Goal: Task Accomplishment & Management: Manage account settings

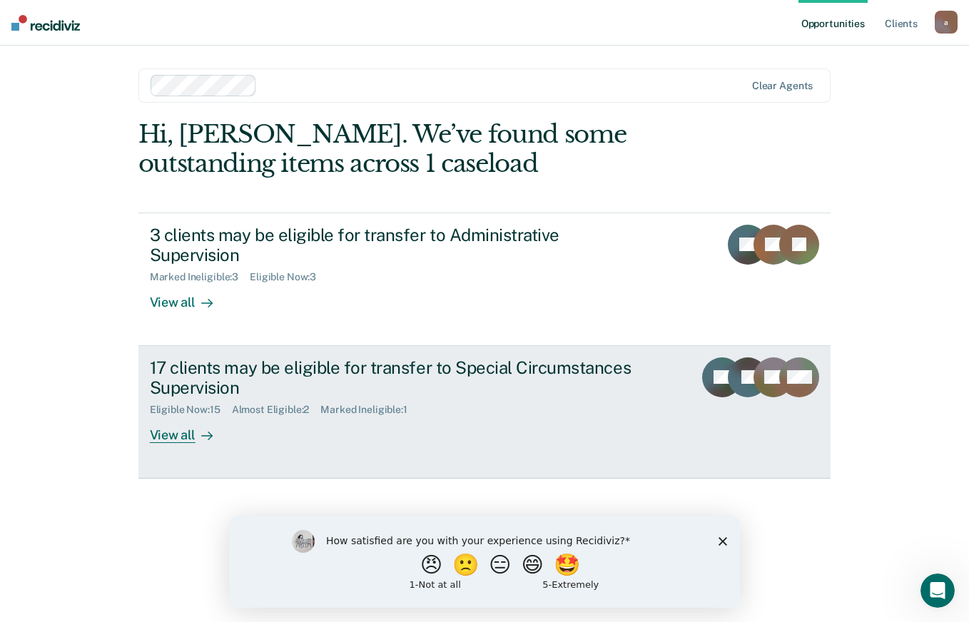
click at [175, 416] on div "View all" at bounding box center [190, 430] width 80 height 28
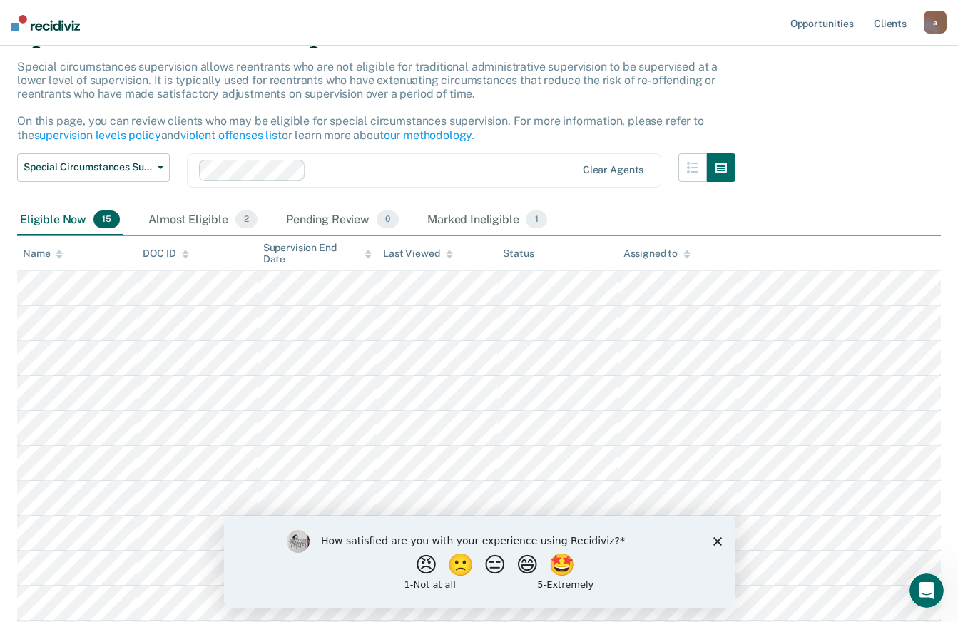
scroll to position [214, 0]
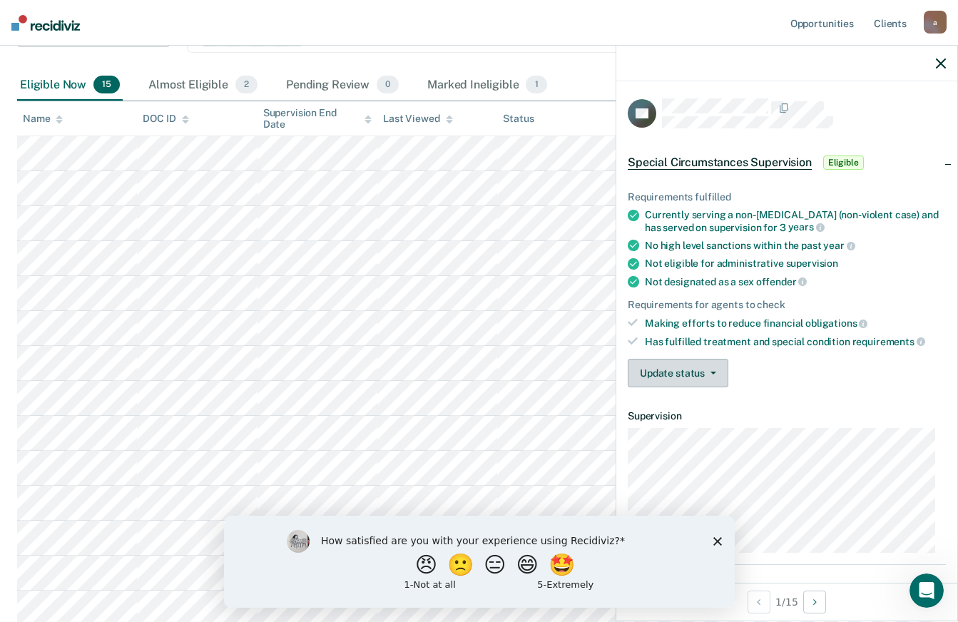
click at [700, 384] on button "Update status" at bounding box center [678, 373] width 101 height 29
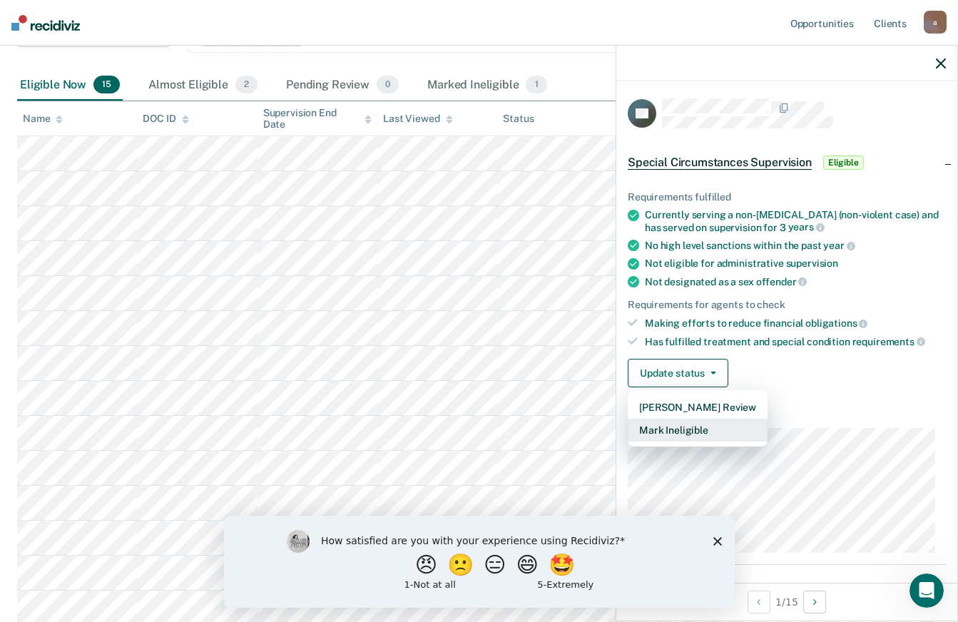
click at [715, 437] on button "Mark Ineligible" at bounding box center [698, 430] width 140 height 23
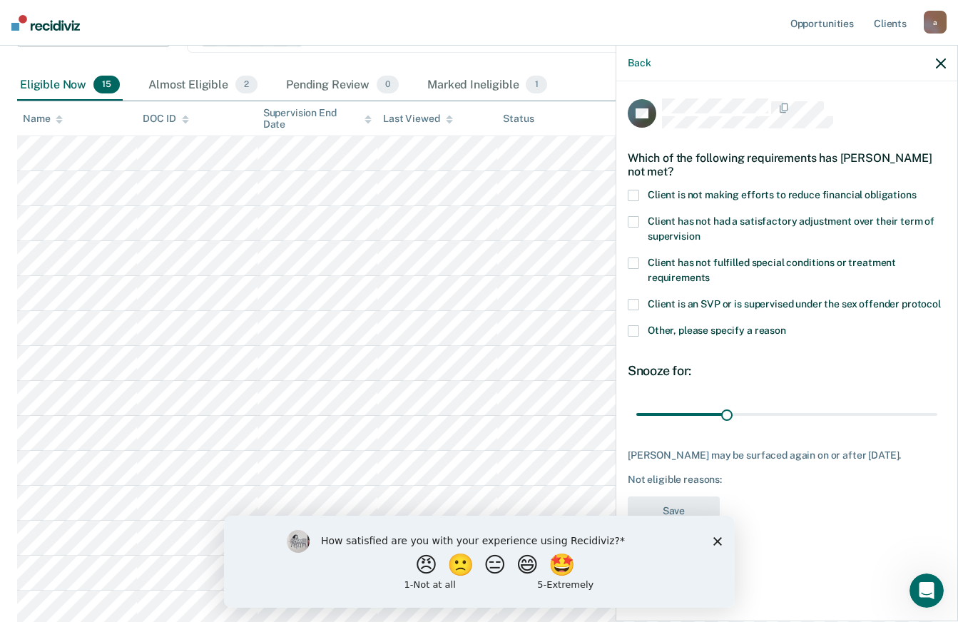
click at [628, 328] on span at bounding box center [633, 330] width 11 height 11
click at [786, 325] on input "Other, please specify a reason" at bounding box center [786, 325] width 0 height 0
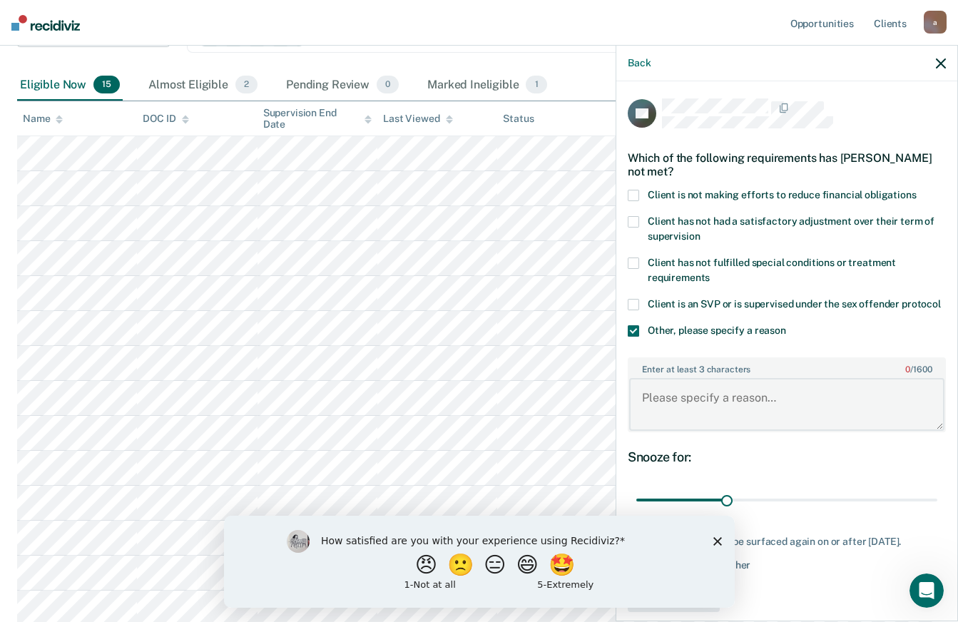
click at [726, 420] on textarea "Enter at least 3 characters 0 / 1600" at bounding box center [786, 404] width 315 height 53
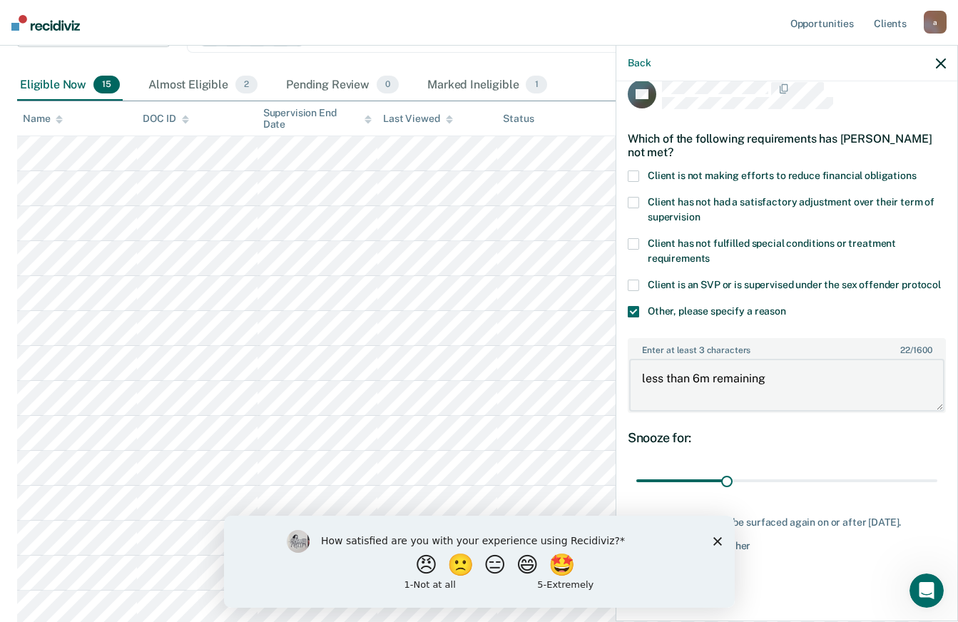
scroll to position [45, 0]
type textarea "less than 6m remaining"
drag, startPoint x: 725, startPoint y: 459, endPoint x: 956, endPoint y: 457, distance: 230.4
click at [956, 457] on div "PD Which of the following requirements has Patricia Davenport not met? Client i…" at bounding box center [786, 349] width 341 height 537
click at [720, 540] on icon "Close survey" at bounding box center [717, 540] width 9 height 9
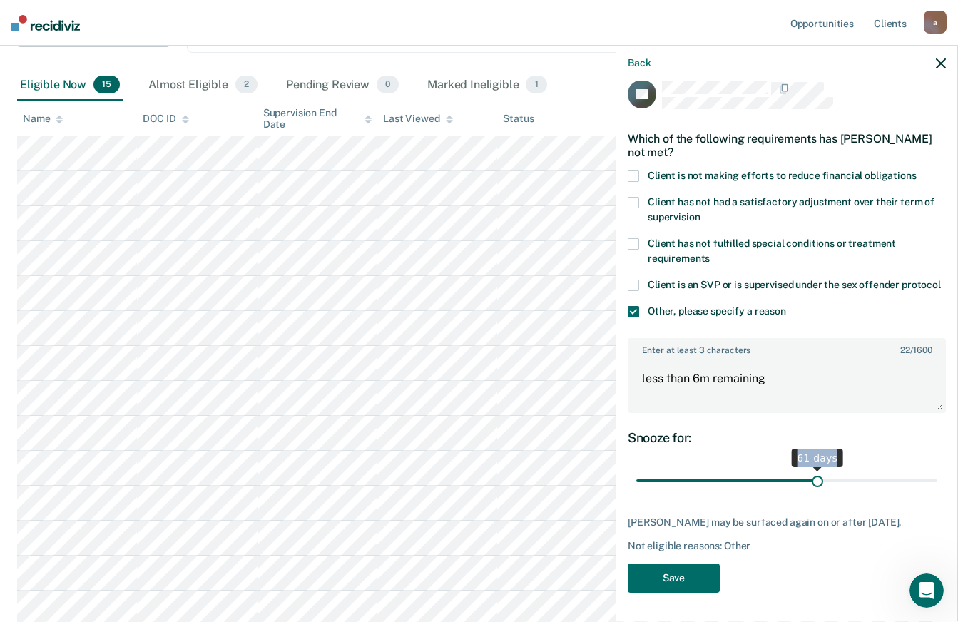
click at [809, 449] on div "61 days" at bounding box center [817, 458] width 52 height 19
drag, startPoint x: 815, startPoint y: 469, endPoint x: 845, endPoint y: 470, distance: 30.7
click at [845, 470] on input "range" at bounding box center [786, 481] width 301 height 25
click at [822, 469] on input "range" at bounding box center [786, 481] width 301 height 25
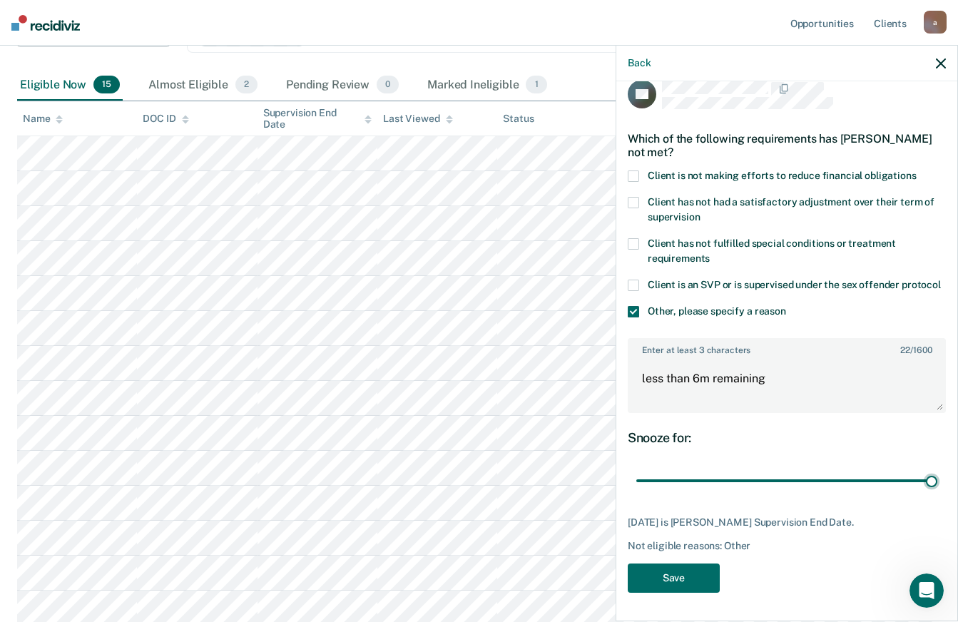
drag, startPoint x: 822, startPoint y: 476, endPoint x: 961, endPoint y: 483, distance: 139.3
type input "100"
click at [937, 483] on input "range" at bounding box center [786, 481] width 301 height 25
click at [675, 576] on button "Save" at bounding box center [674, 578] width 92 height 29
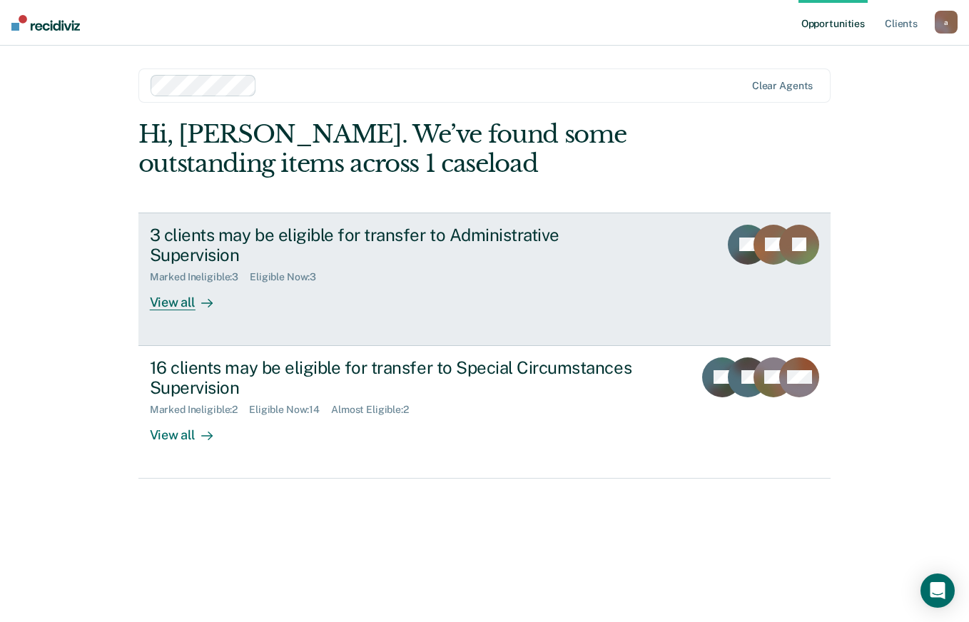
click at [195, 293] on link "3 clients may be eligible for transfer to Administrative Supervision Marked Ine…" at bounding box center [484, 279] width 693 height 133
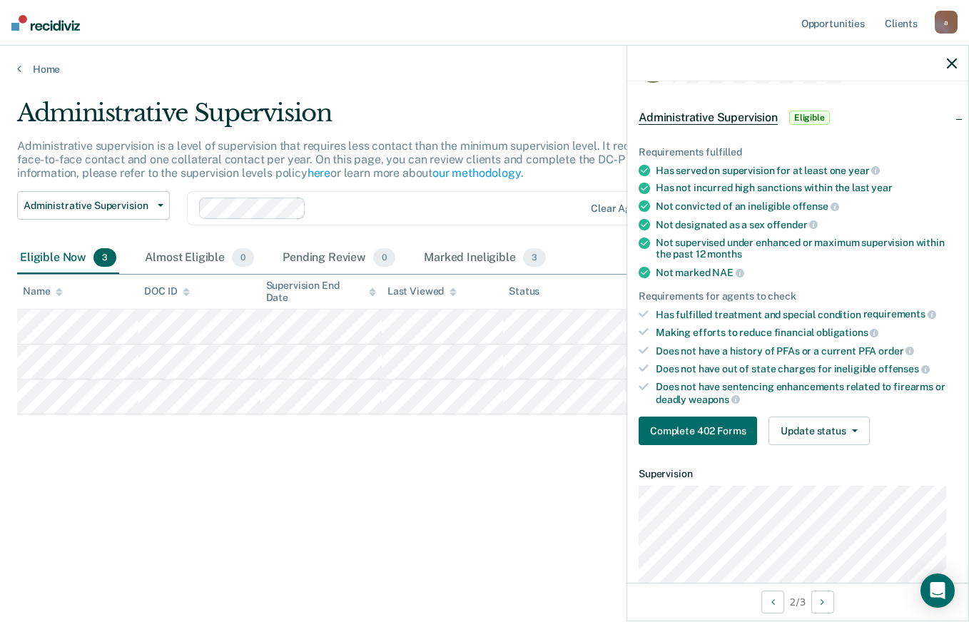
scroll to position [143, 0]
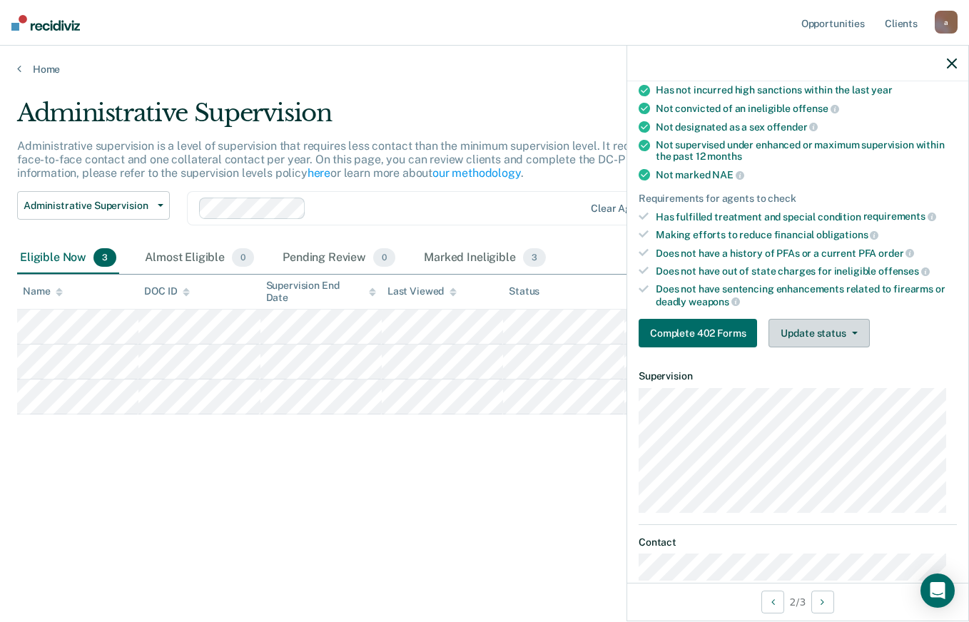
click at [844, 333] on button "Update status" at bounding box center [818, 333] width 101 height 29
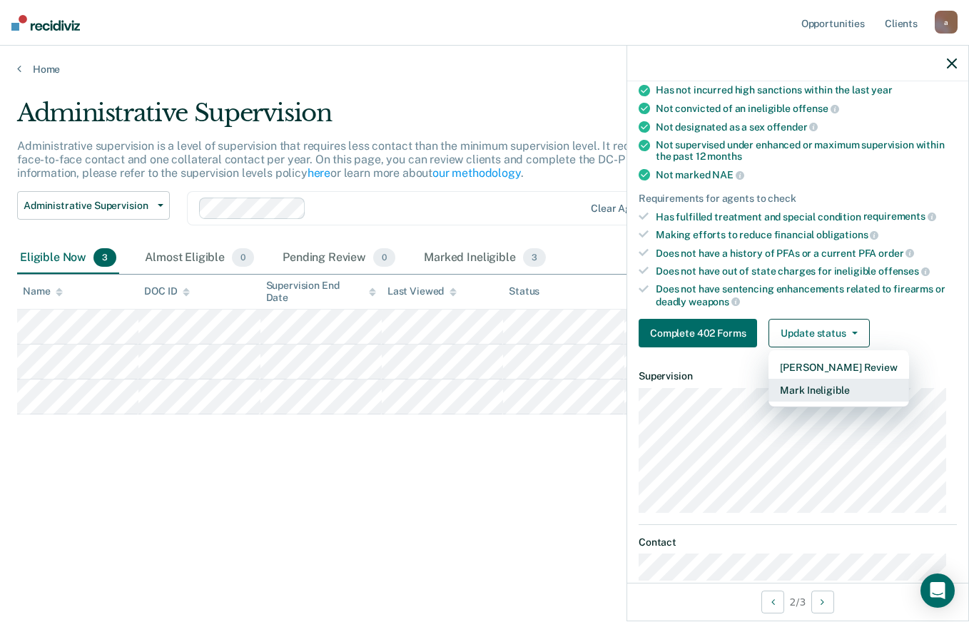
click at [829, 389] on button "Mark Ineligible" at bounding box center [838, 390] width 140 height 23
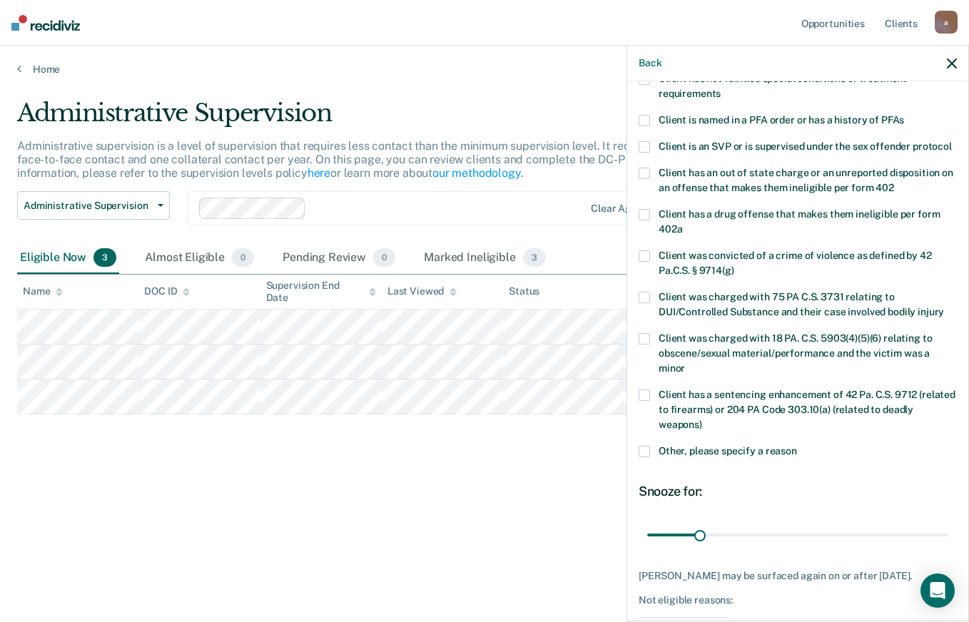
click at [912, 235] on label "Client has a drug offense that makes them ineligible per form 402a" at bounding box center [797, 224] width 318 height 30
click at [682, 224] on input "Client has a drug offense that makes them ineligible per form 402a" at bounding box center [682, 224] width 0 height 0
drag, startPoint x: 719, startPoint y: 554, endPoint x: 968, endPoint y: 553, distance: 249.0
type input "180"
click at [948, 547] on input "range" at bounding box center [797, 534] width 301 height 25
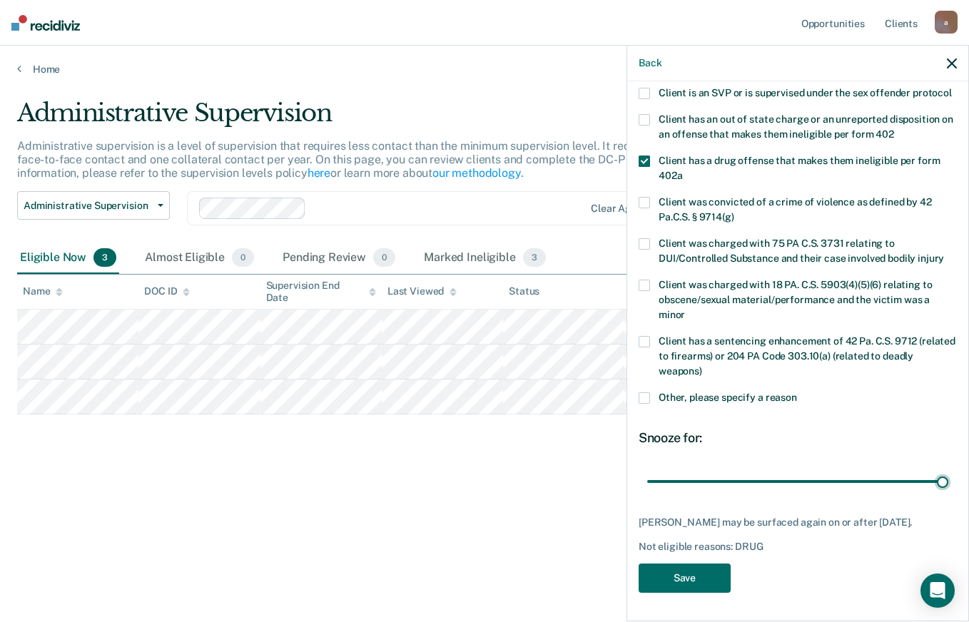
scroll to position [222, 0]
click at [707, 576] on button "Save" at bounding box center [684, 578] width 92 height 29
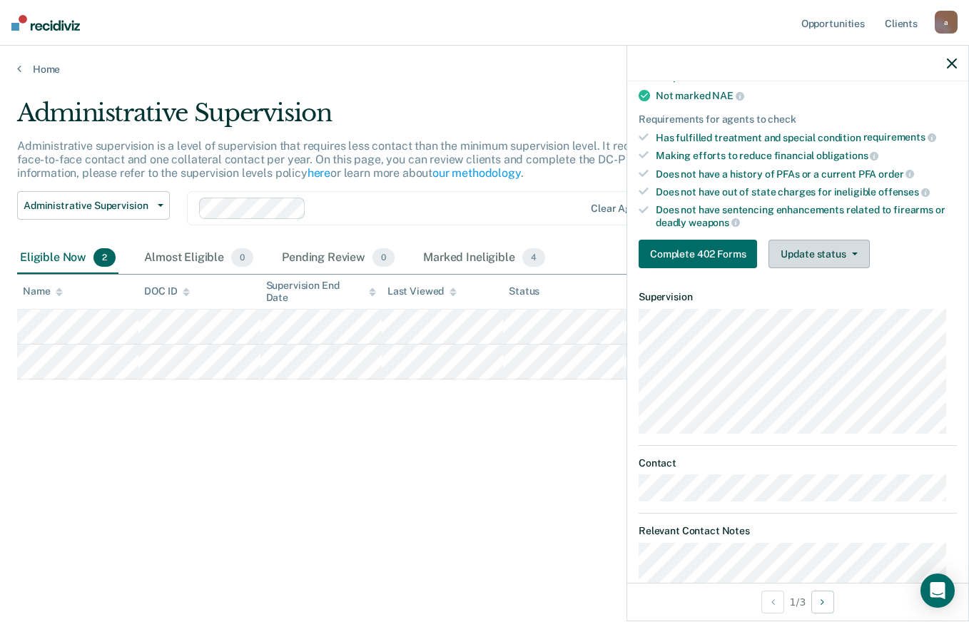
click at [846, 246] on button "Update status" at bounding box center [818, 254] width 101 height 29
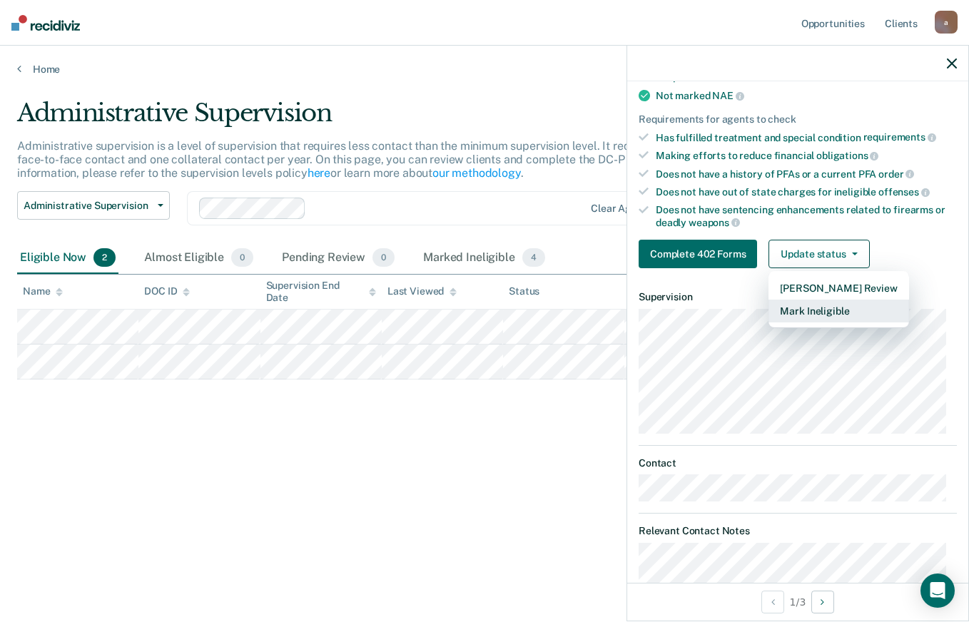
click at [835, 315] on button "Mark Ineligible" at bounding box center [838, 311] width 140 height 23
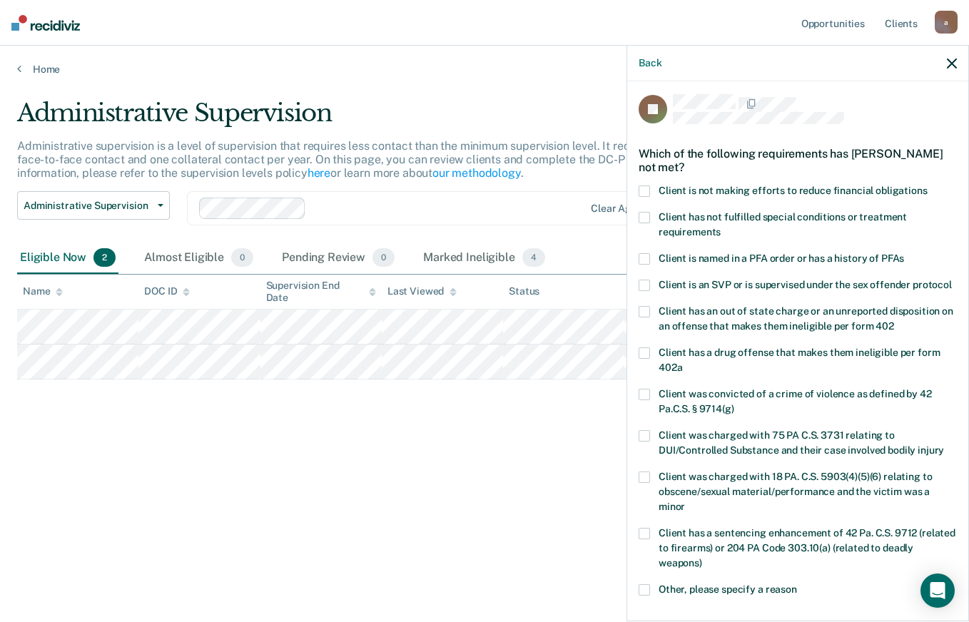
scroll to position [0, 0]
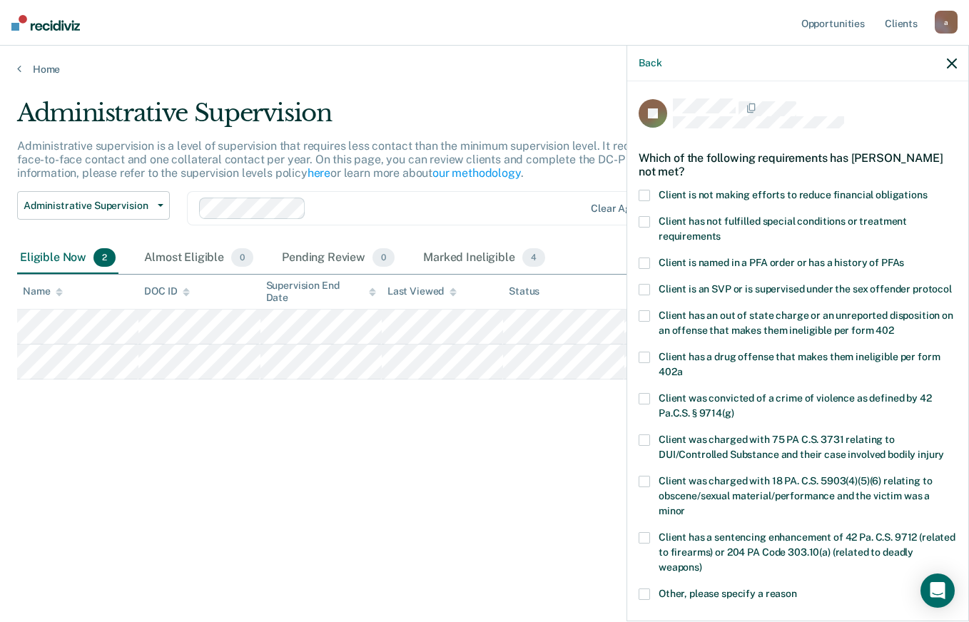
click at [893, 223] on span "Client has not fulfilled special conditions or treatment requirements" at bounding box center [782, 228] width 248 height 26
click at [720, 231] on input "Client has not fulfilled special conditions or treatment requirements" at bounding box center [720, 231] width 0 height 0
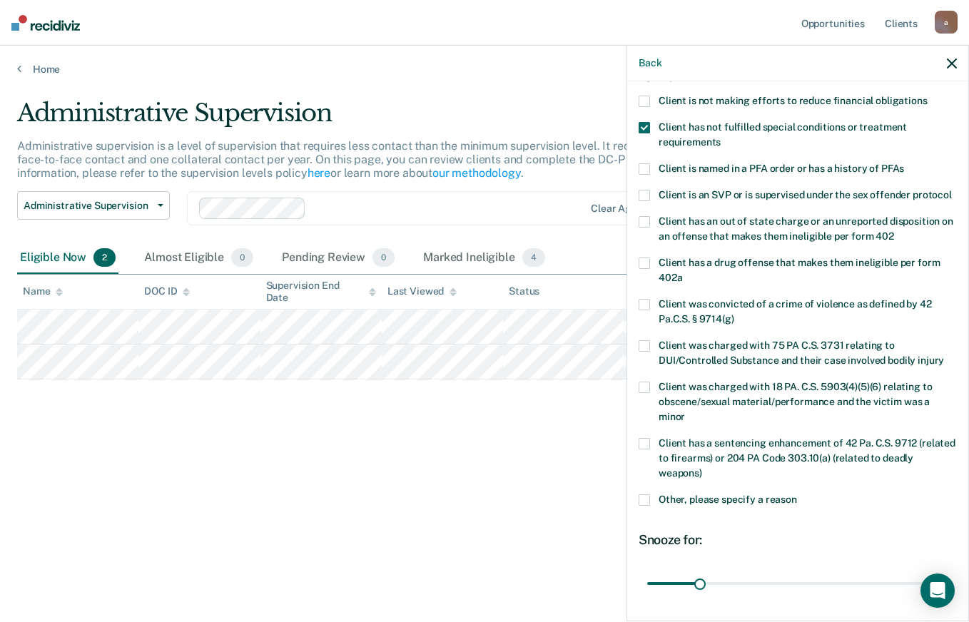
scroll to position [210, 0]
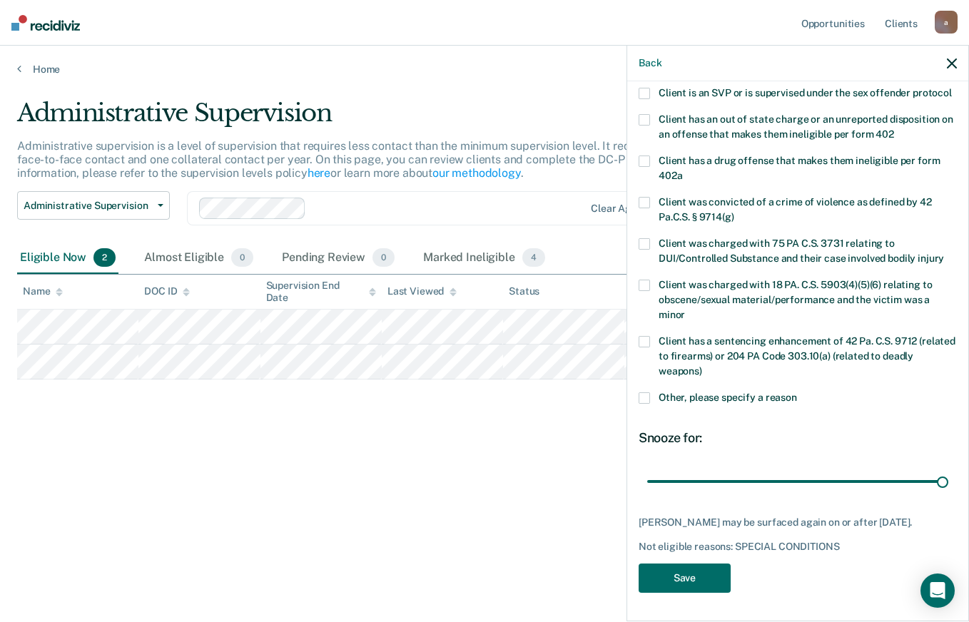
drag, startPoint x: 721, startPoint y: 483, endPoint x: 967, endPoint y: 486, distance: 246.1
type input "180"
click at [948, 486] on input "range" at bounding box center [797, 481] width 301 height 25
click at [703, 584] on button "Save" at bounding box center [684, 578] width 92 height 29
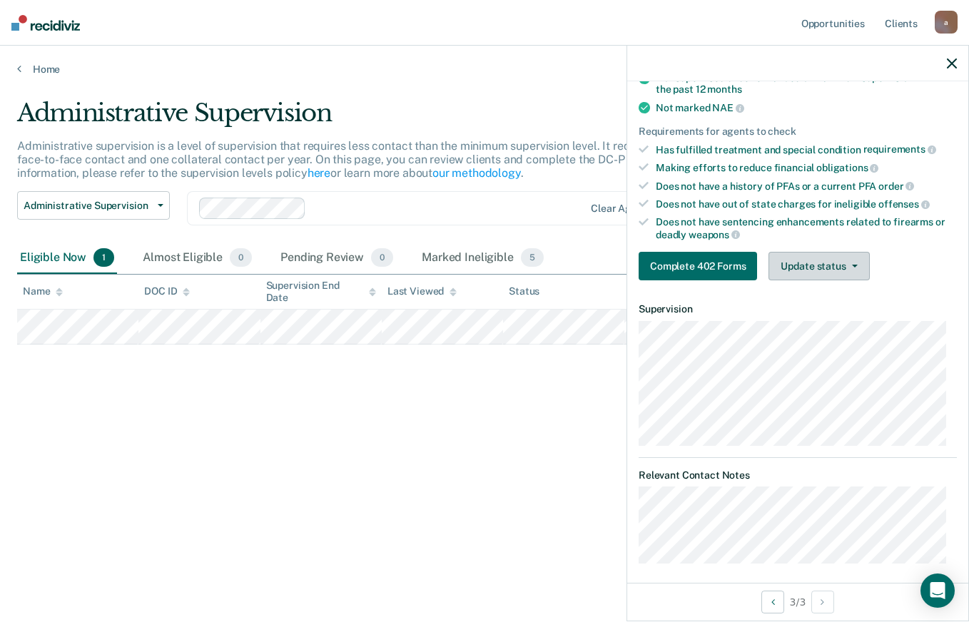
click at [852, 253] on button "Update status" at bounding box center [818, 266] width 101 height 29
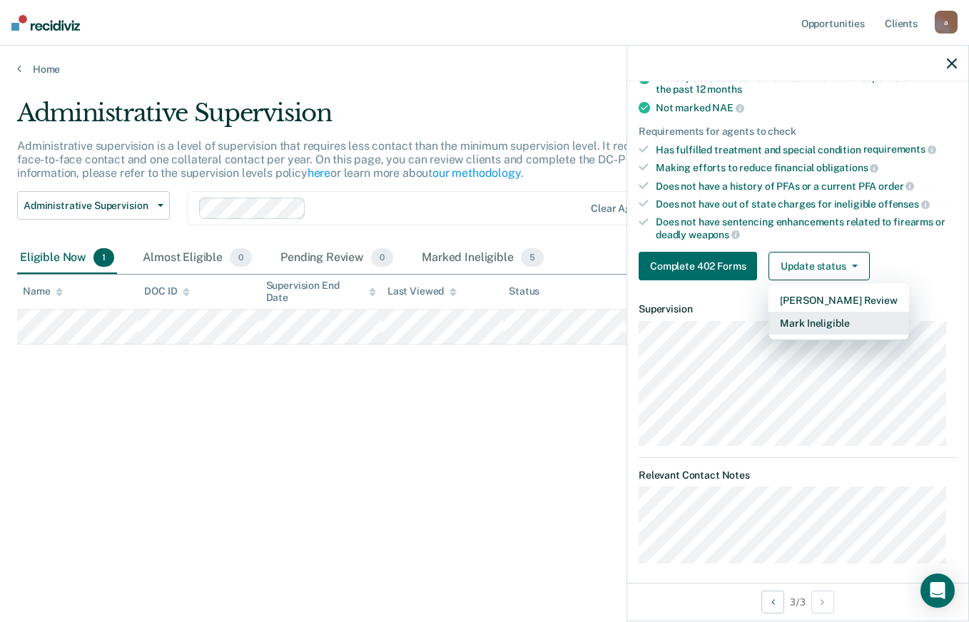
click at [837, 327] on button "Mark Ineligible" at bounding box center [838, 323] width 140 height 23
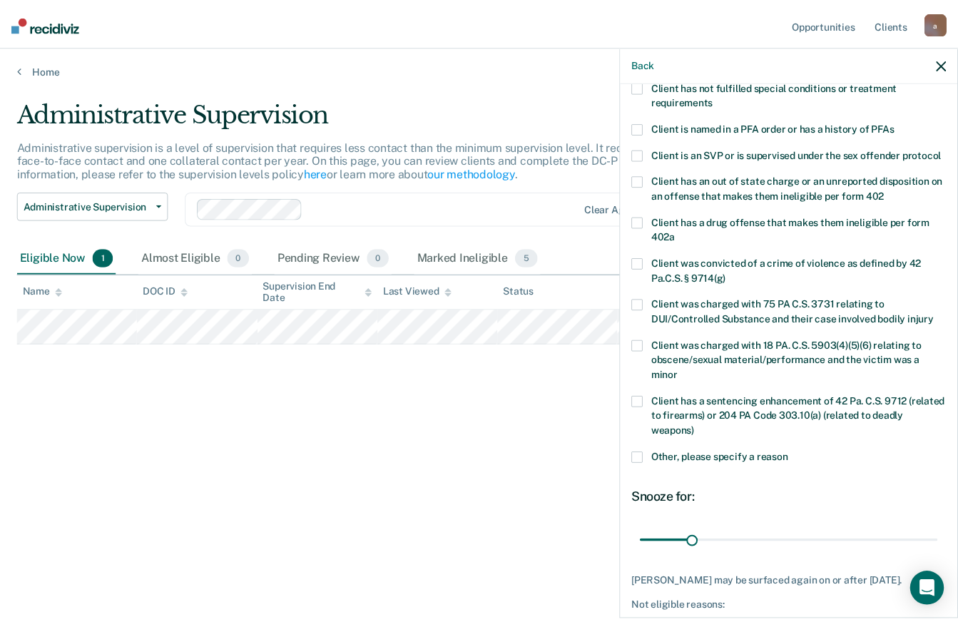
scroll to position [0, 0]
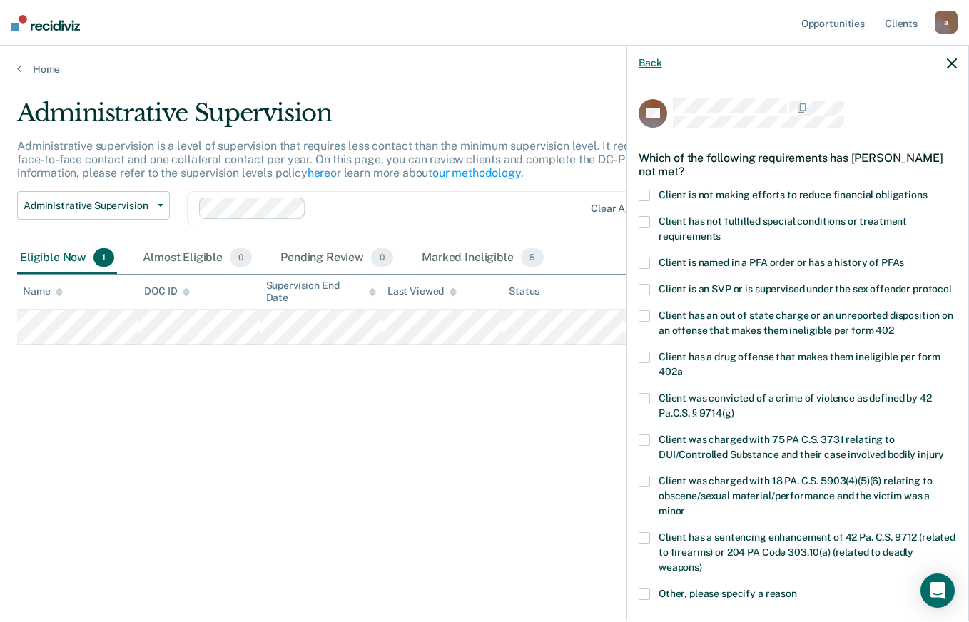
click at [658, 64] on button "Back" at bounding box center [649, 63] width 23 height 12
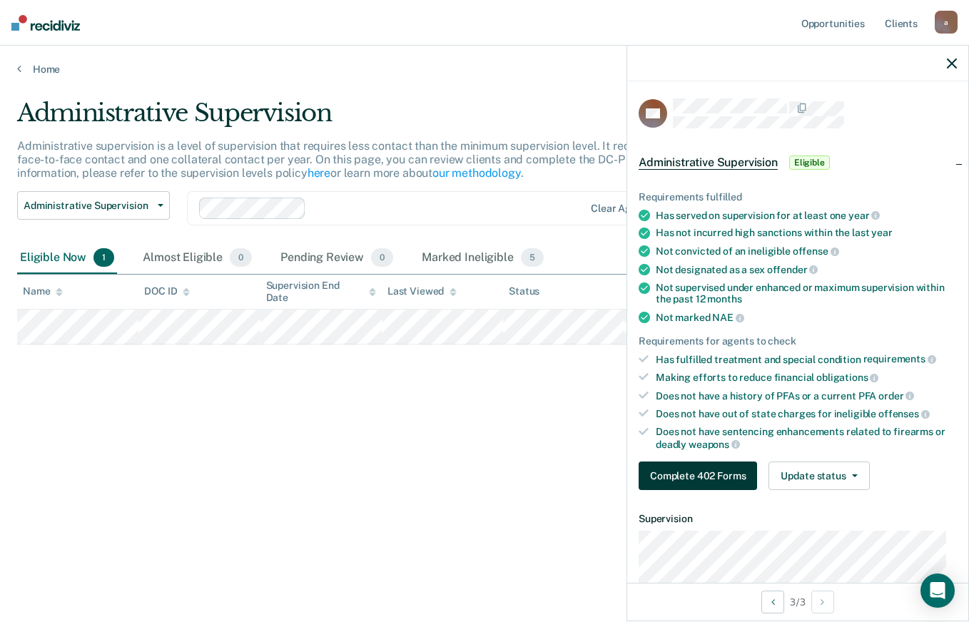
click at [704, 486] on button "Complete 402 Forms" at bounding box center [697, 476] width 118 height 29
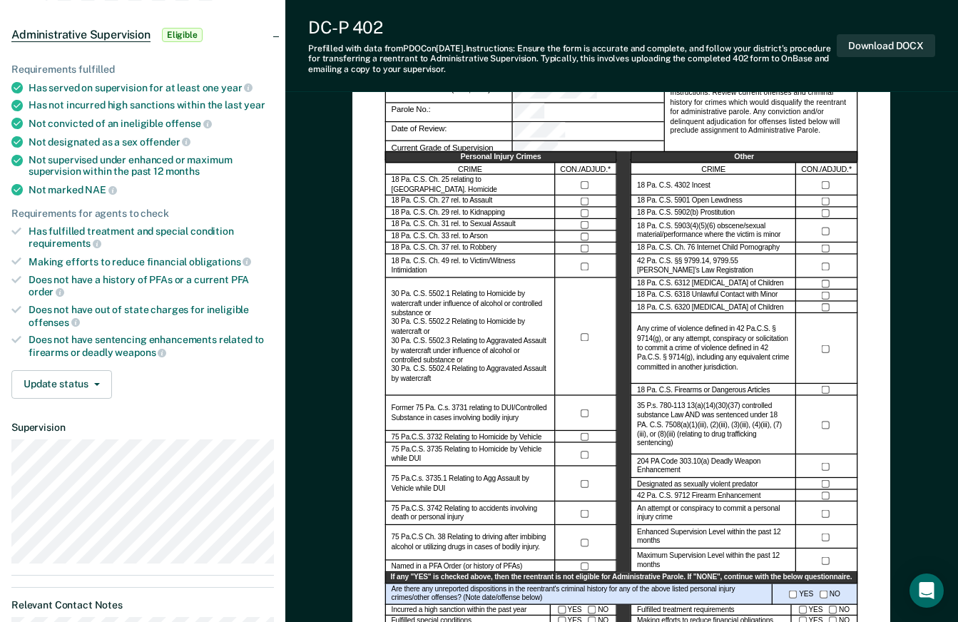
scroll to position [143, 0]
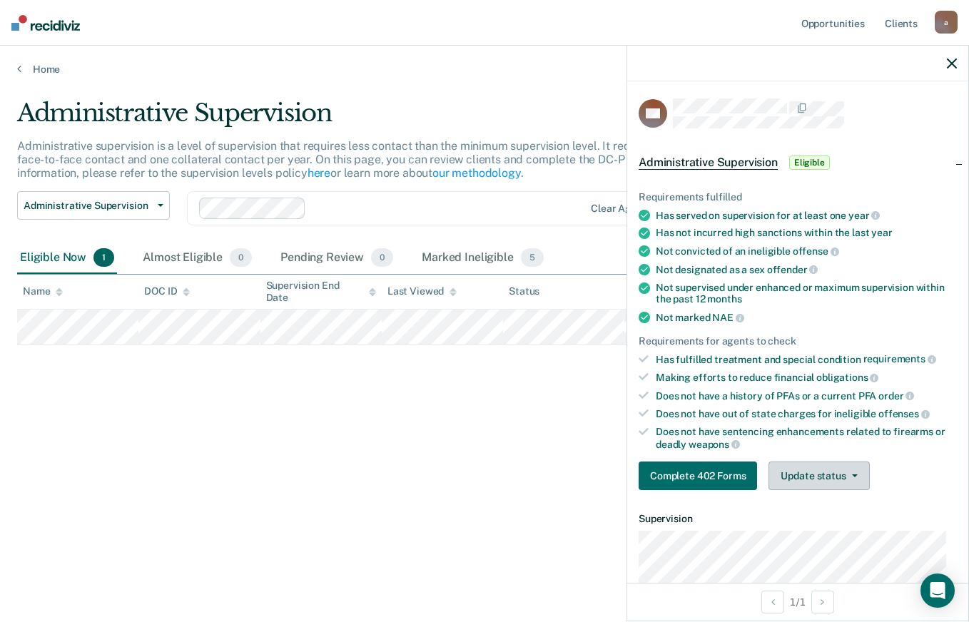
click at [835, 469] on button "Update status" at bounding box center [818, 476] width 101 height 29
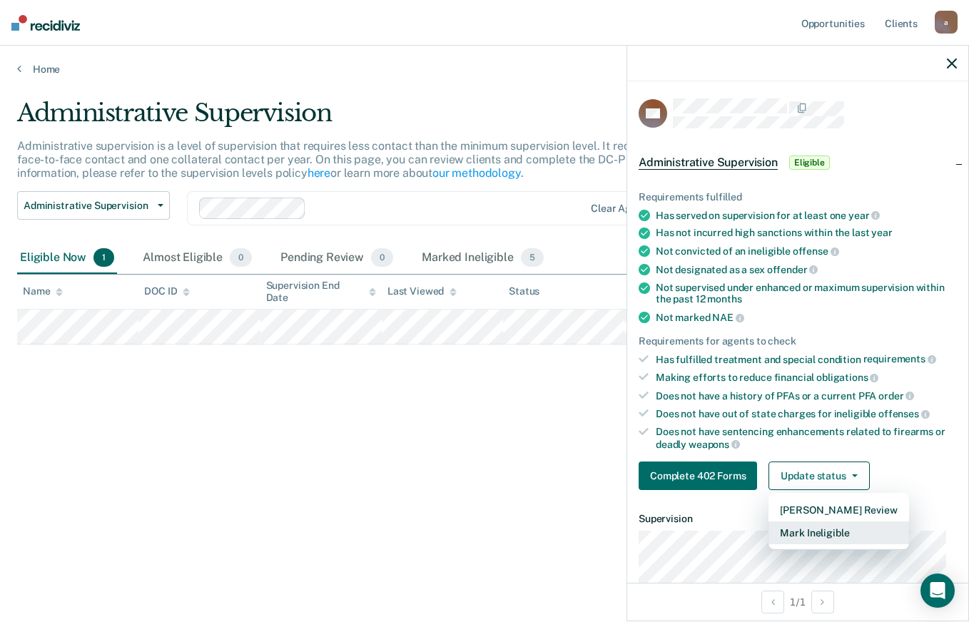
click at [828, 525] on button "Mark Ineligible" at bounding box center [838, 532] width 140 height 23
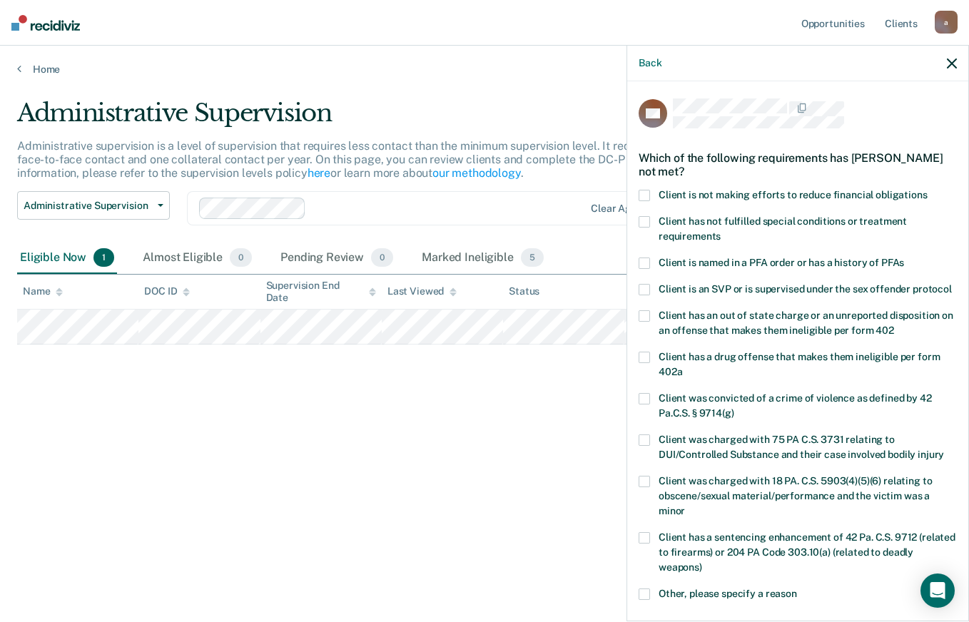
click at [644, 195] on span at bounding box center [643, 195] width 11 height 11
click at [927, 190] on input "Client is not making efforts to reduce financial obligations" at bounding box center [927, 190] width 0 height 0
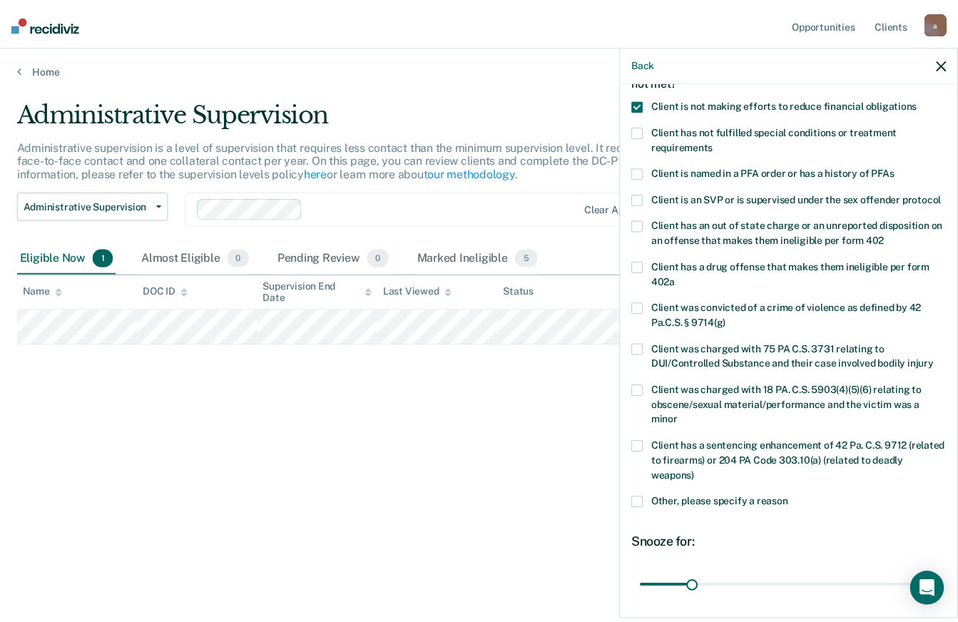
scroll to position [222, 0]
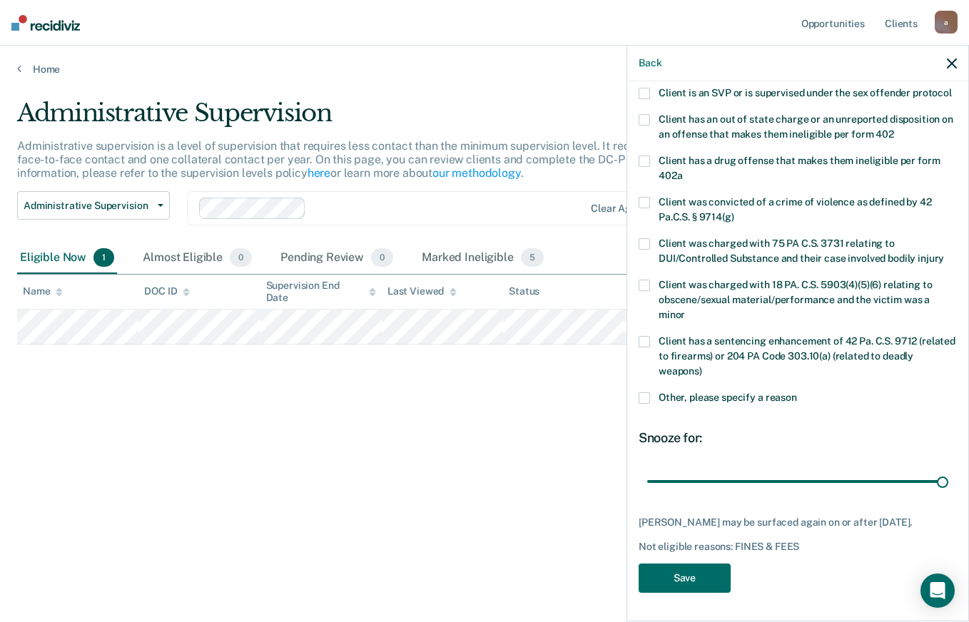
drag, startPoint x: 700, startPoint y: 474, endPoint x: 968, endPoint y: 468, distance: 268.3
type input "180"
click at [948, 469] on input "range" at bounding box center [797, 481] width 301 height 25
click at [693, 580] on button "Save" at bounding box center [684, 578] width 92 height 29
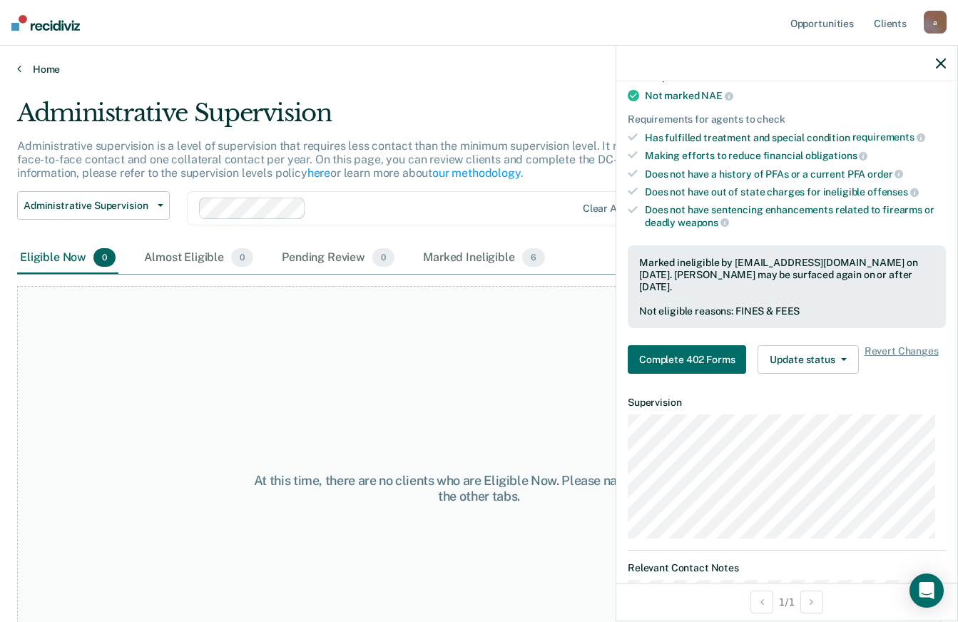
click at [41, 75] on link "Home" at bounding box center [479, 69] width 924 height 13
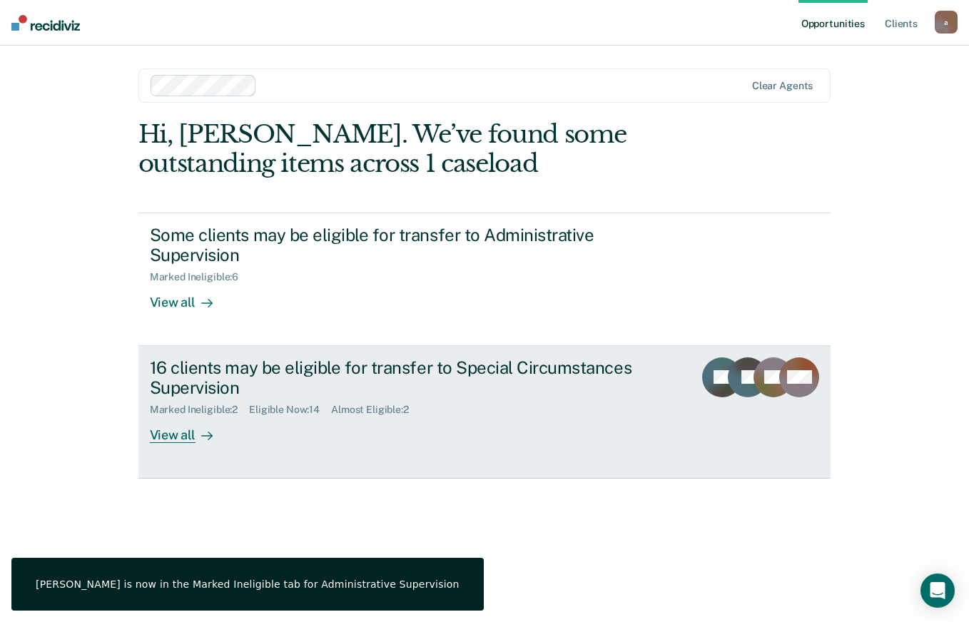
click at [198, 437] on div at bounding box center [203, 435] width 17 height 16
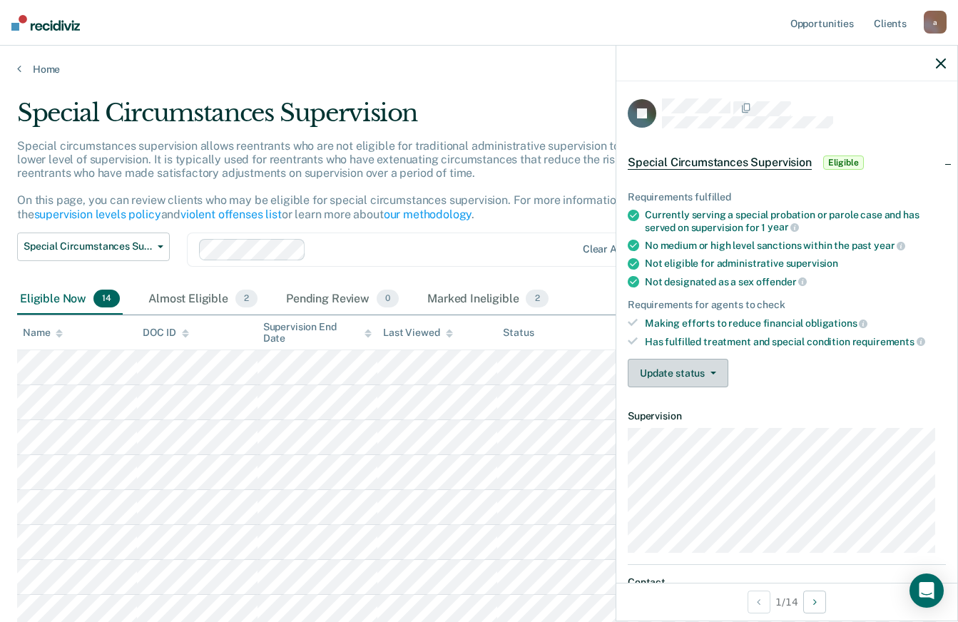
click at [710, 376] on button "Update status" at bounding box center [678, 373] width 101 height 29
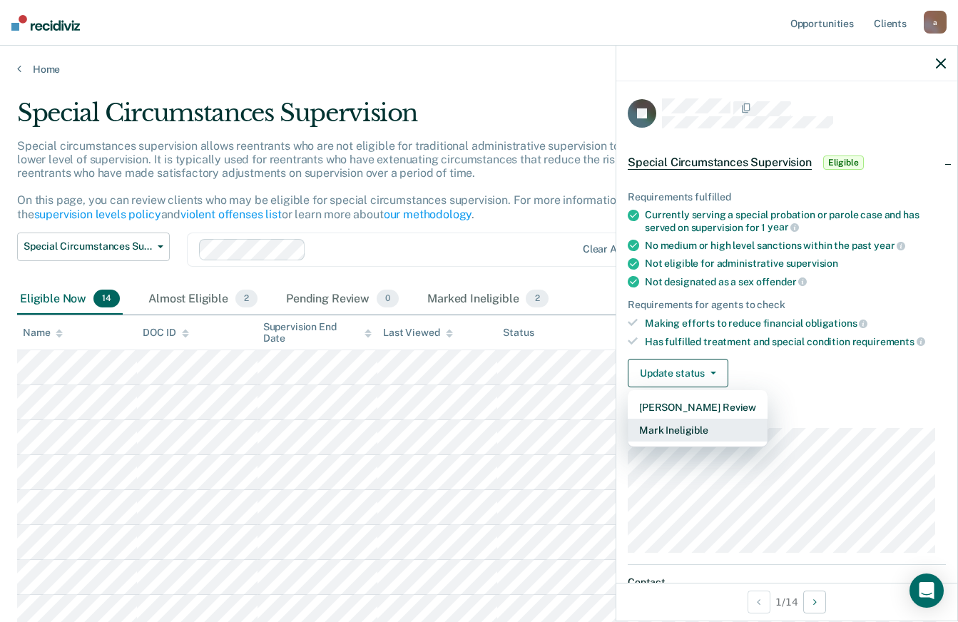
click at [705, 431] on button "Mark Ineligible" at bounding box center [698, 430] width 140 height 23
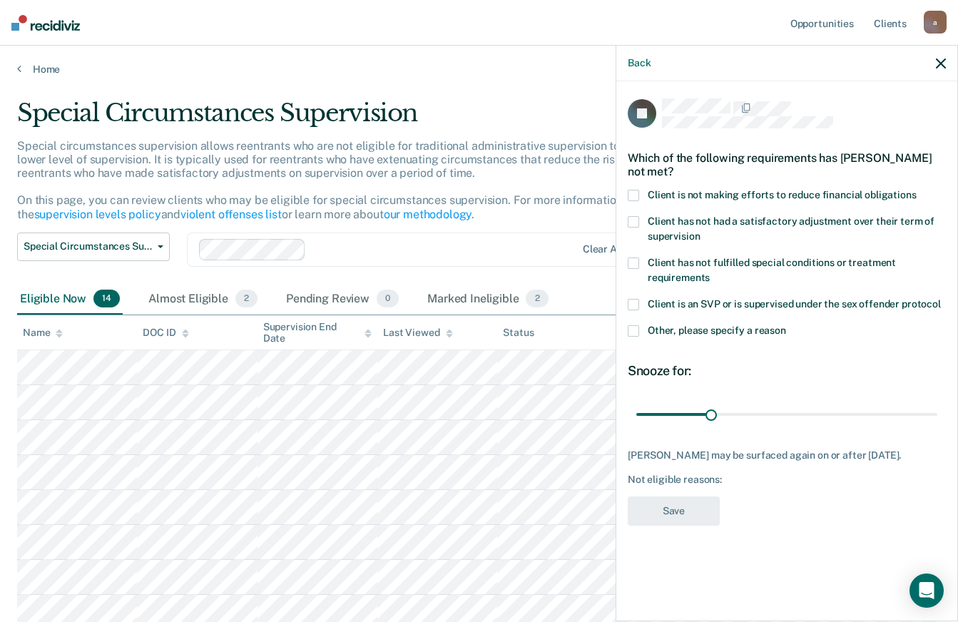
click at [633, 332] on span at bounding box center [633, 330] width 11 height 11
click at [786, 325] on input "Other, please specify a reason" at bounding box center [786, 325] width 0 height 0
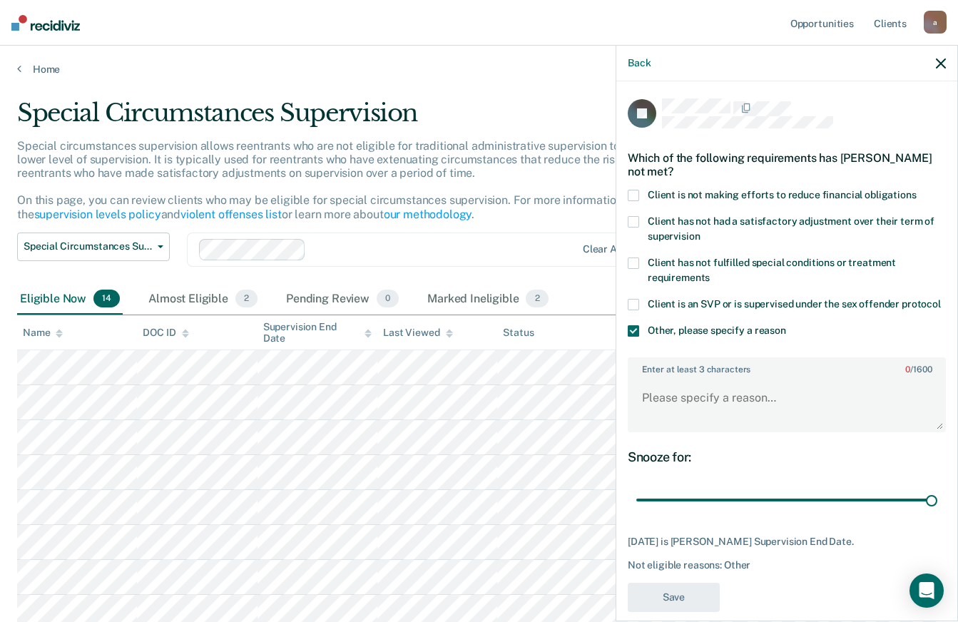
drag, startPoint x: 747, startPoint y: 519, endPoint x: 968, endPoint y: 521, distance: 221.2
type input "122"
click at [937, 513] on input "range" at bounding box center [786, 500] width 301 height 25
click at [784, 427] on textarea "Enter at least 3 characters 0 / 1600" at bounding box center [786, 404] width 315 height 53
type textarea "not enough time remaining"
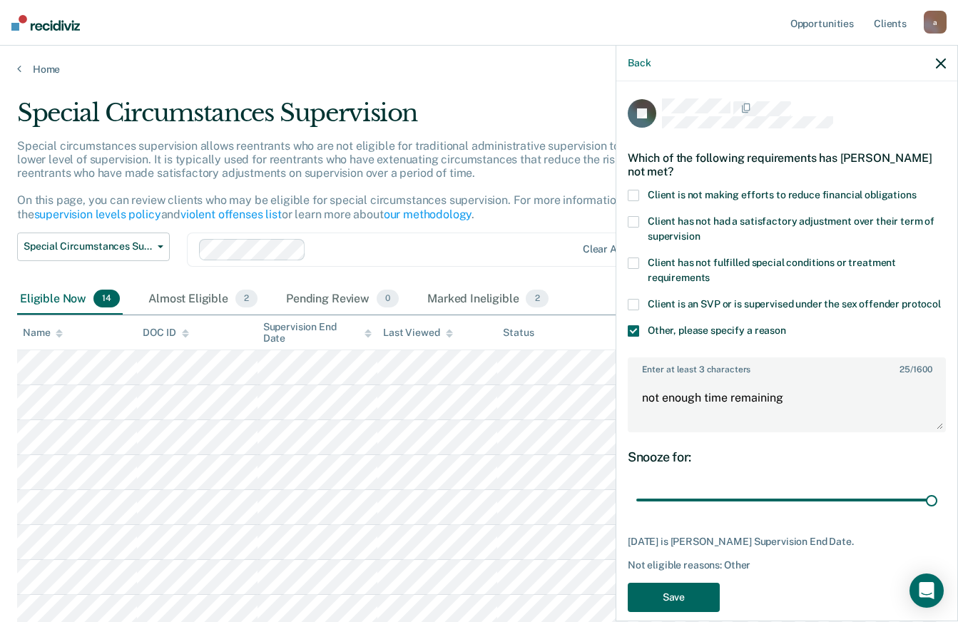
click at [683, 612] on button "Save" at bounding box center [674, 597] width 92 height 29
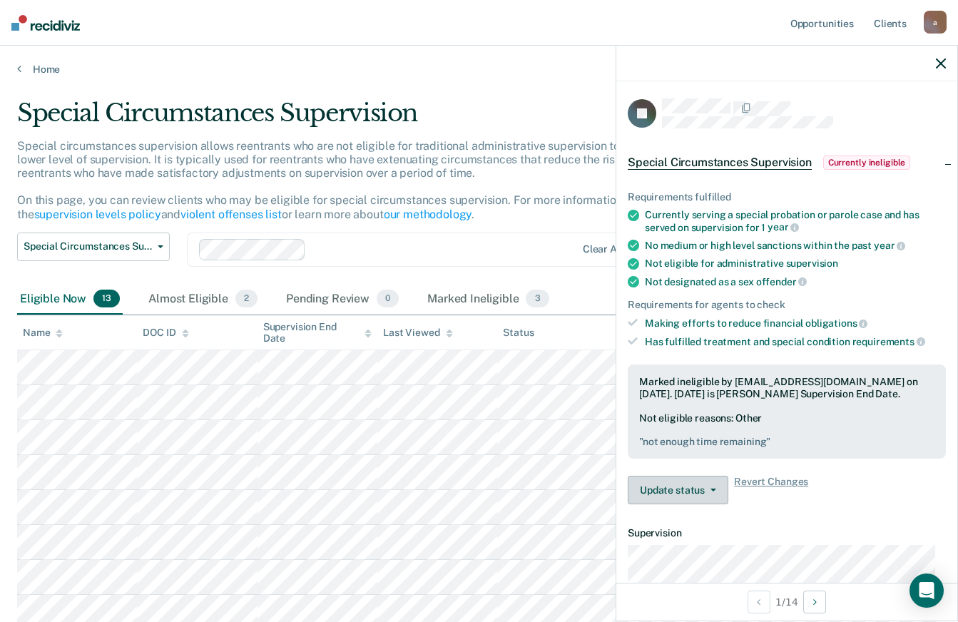
click at [709, 491] on button "Update status" at bounding box center [678, 490] width 101 height 29
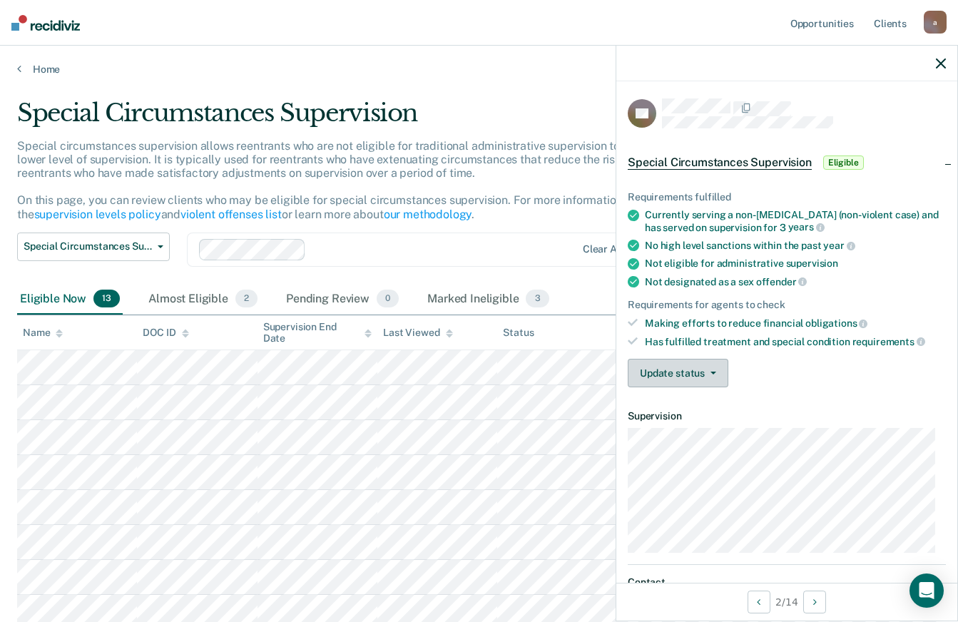
click at [698, 364] on button "Update status" at bounding box center [678, 373] width 101 height 29
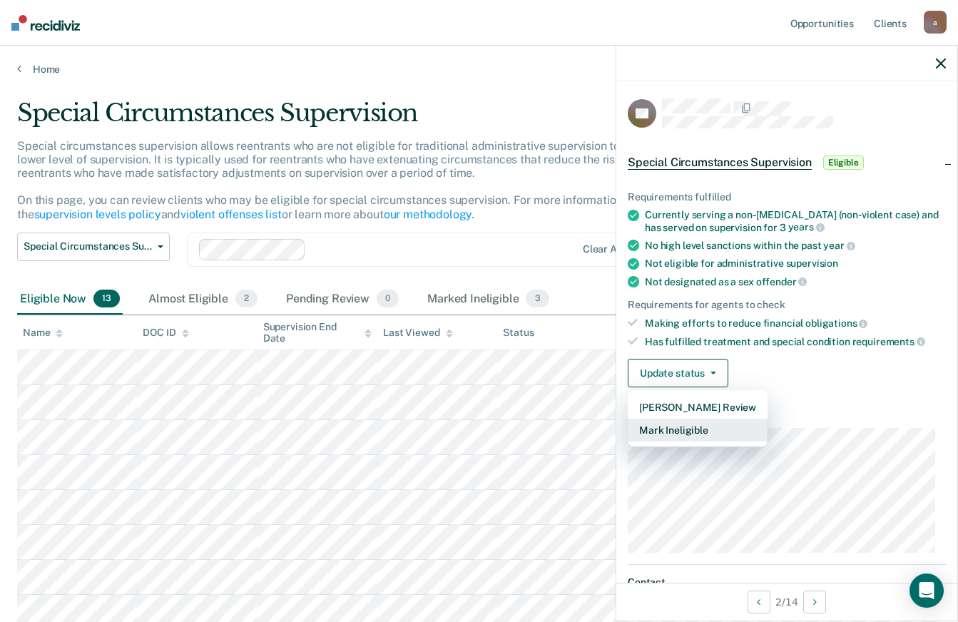
click at [712, 430] on button "Mark Ineligible" at bounding box center [698, 430] width 140 height 23
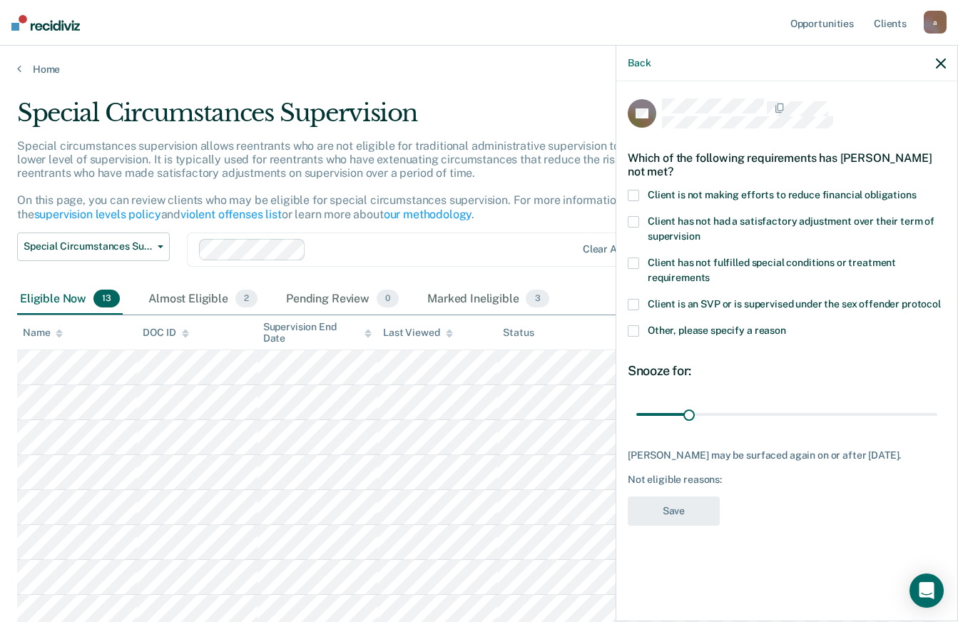
click at [633, 194] on span at bounding box center [633, 195] width 11 height 11
click at [917, 190] on input "Client is not making efforts to reduce financial obligations" at bounding box center [917, 190] width 0 height 0
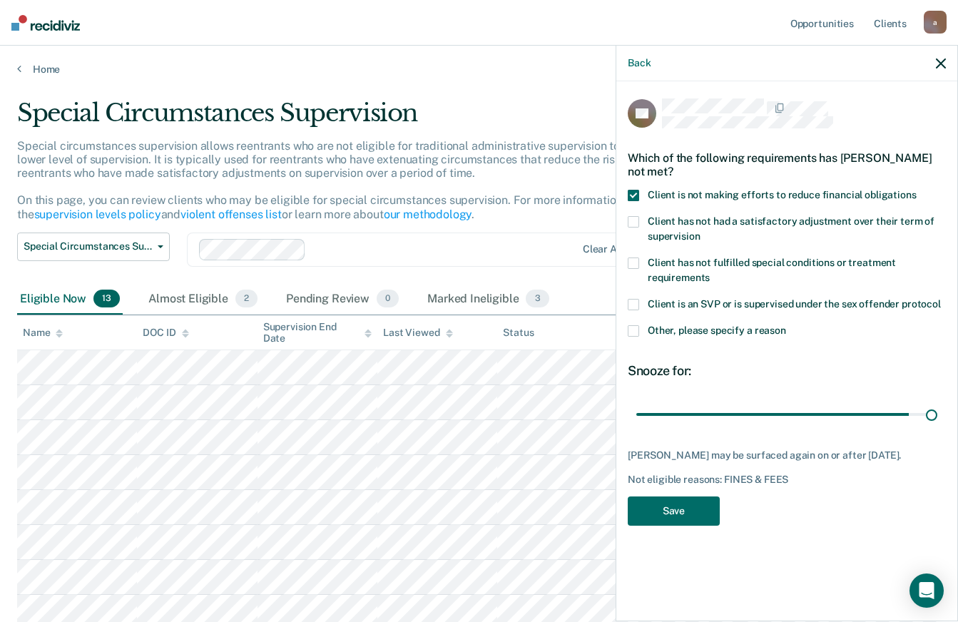
drag, startPoint x: 718, startPoint y: 412, endPoint x: 968, endPoint y: 417, distance: 249.7
type input "180"
click at [937, 417] on input "range" at bounding box center [786, 414] width 301 height 25
click at [697, 506] on button "Save" at bounding box center [674, 510] width 92 height 29
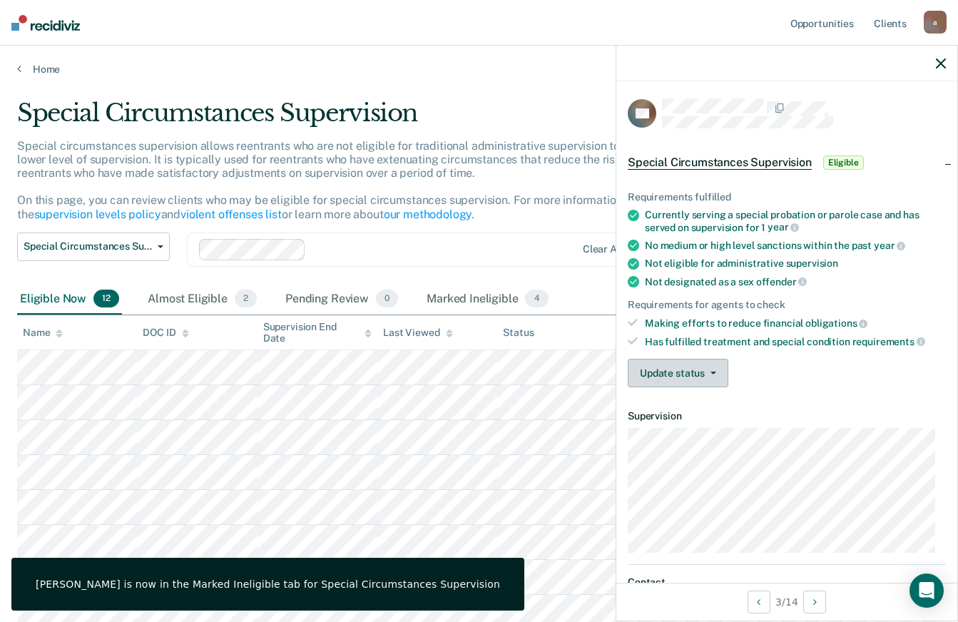
click at [705, 373] on span "button" at bounding box center [710, 373] width 11 height 3
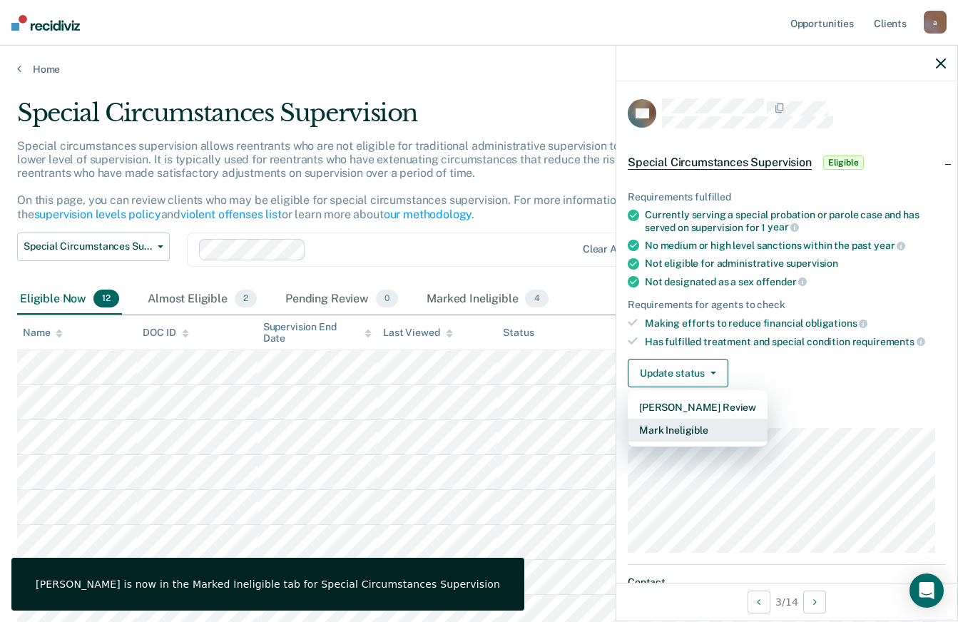
click at [708, 432] on button "Mark Ineligible" at bounding box center [698, 430] width 140 height 23
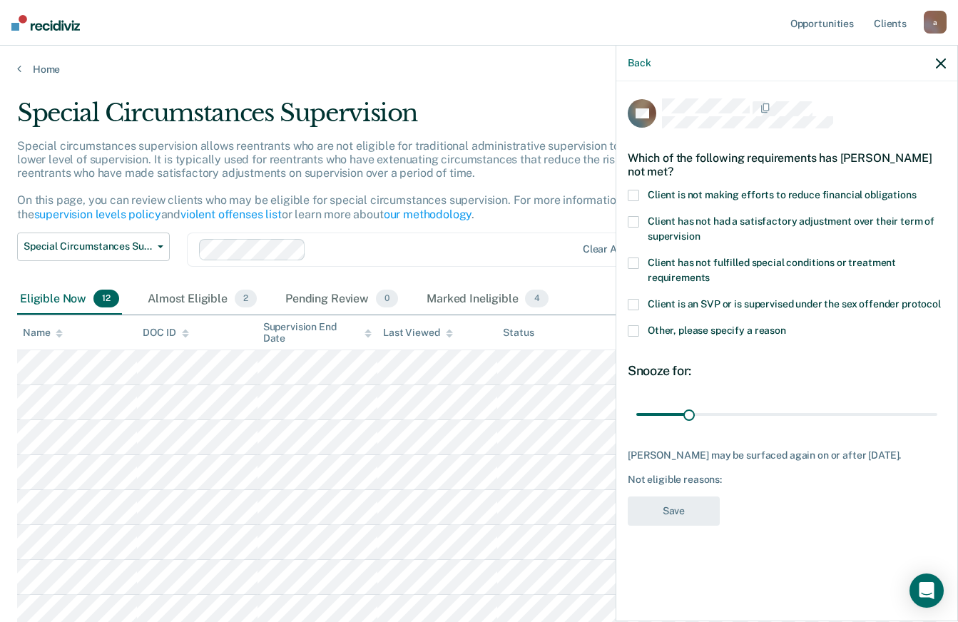
click at [643, 252] on div "Client has not had a satisfactory adjustment over their term of supervision" at bounding box center [787, 236] width 318 height 41
click at [636, 258] on span at bounding box center [633, 263] width 11 height 11
click at [710, 272] on input "Client has not fulfilled special conditions or treatment requirements" at bounding box center [710, 272] width 0 height 0
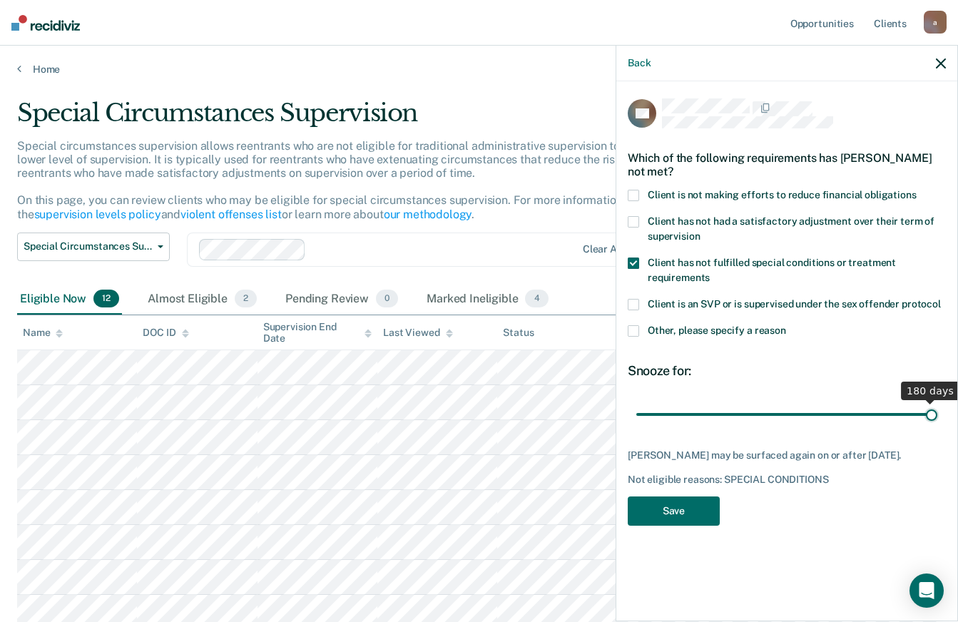
drag, startPoint x: 758, startPoint y: 423, endPoint x: 968, endPoint y: 439, distance: 211.0
type input "180"
click at [937, 427] on input "range" at bounding box center [786, 414] width 301 height 25
click at [687, 516] on button "Save" at bounding box center [674, 510] width 92 height 29
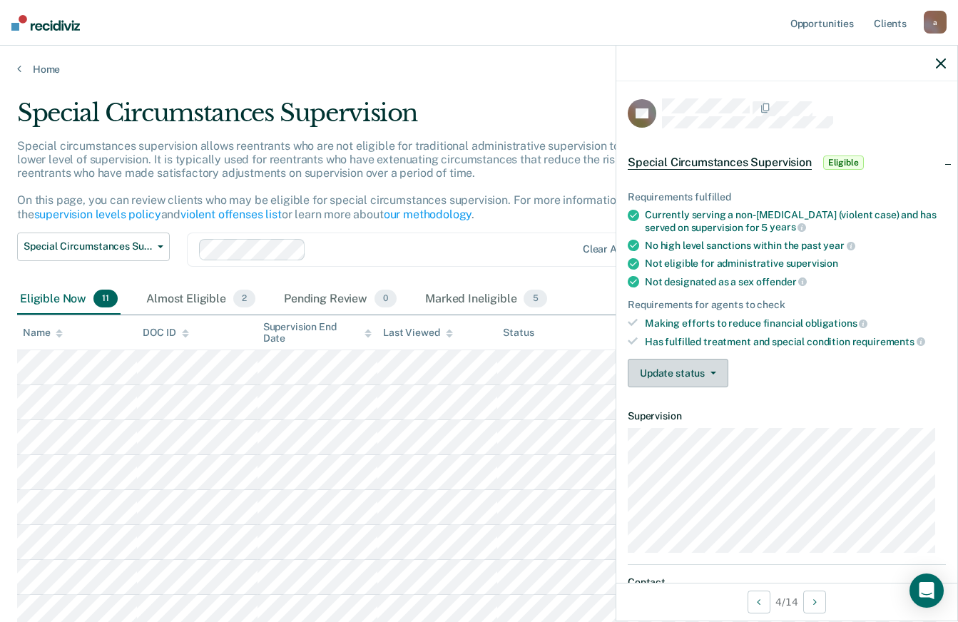
click at [705, 372] on span "button" at bounding box center [710, 373] width 11 height 3
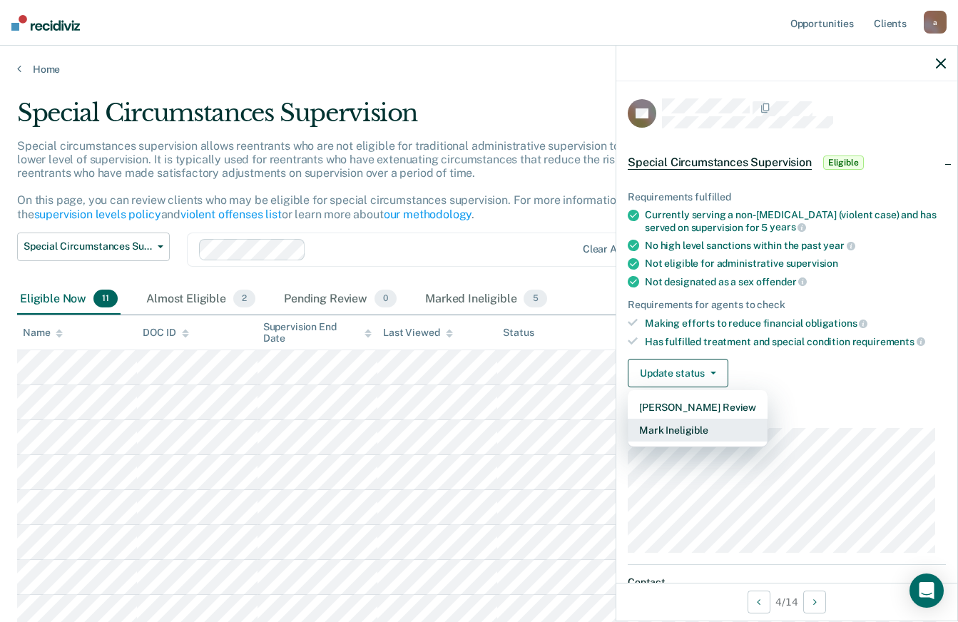
click at [724, 432] on button "Mark Ineligible" at bounding box center [698, 430] width 140 height 23
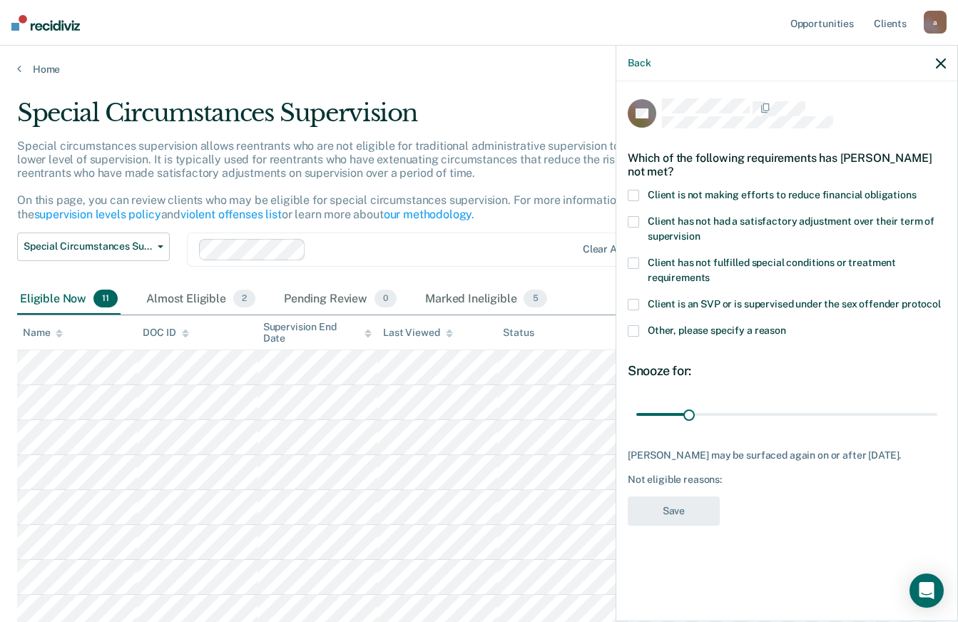
click at [944, 59] on icon "button" at bounding box center [941, 63] width 10 height 10
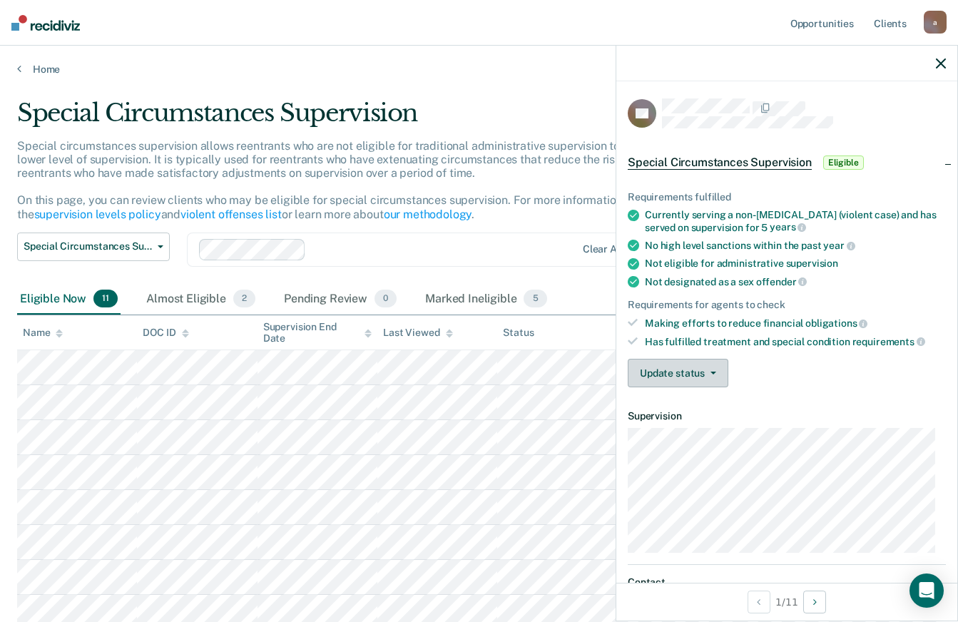
click at [711, 376] on button "Update status" at bounding box center [678, 373] width 101 height 29
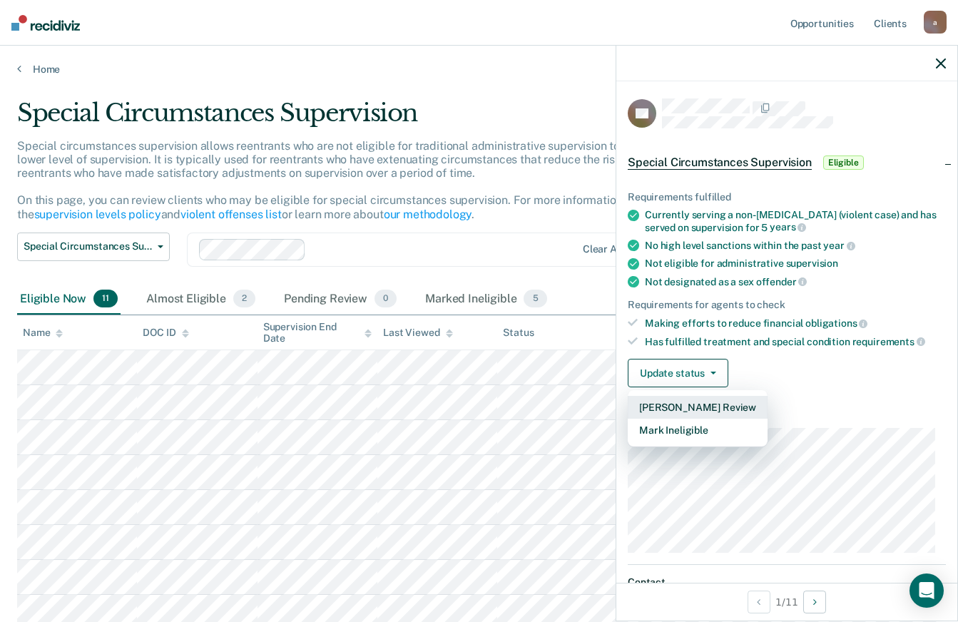
click at [722, 405] on button "[PERSON_NAME] Review" at bounding box center [698, 407] width 140 height 23
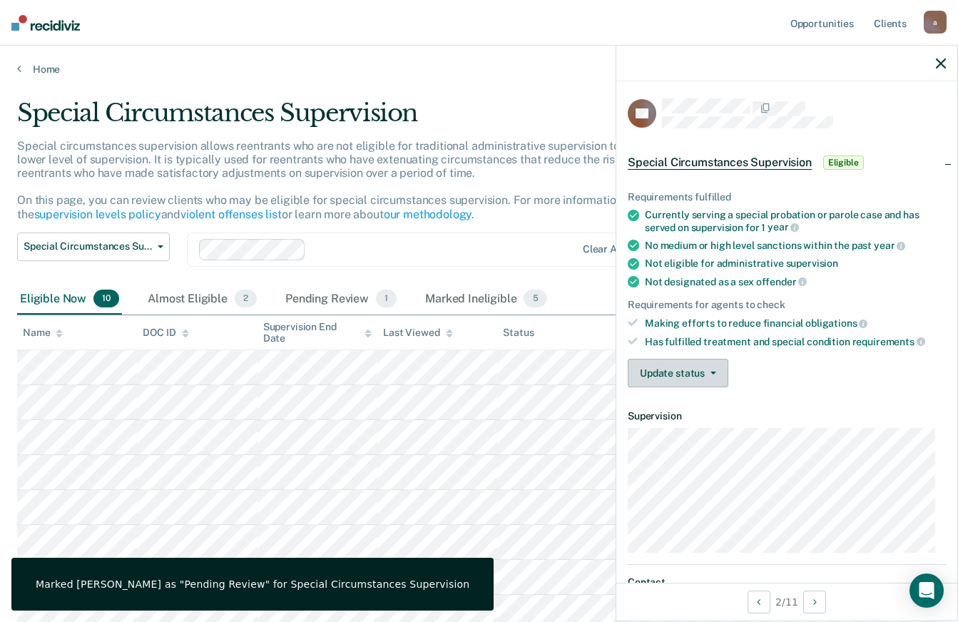
click at [708, 370] on button "Update status" at bounding box center [678, 373] width 101 height 29
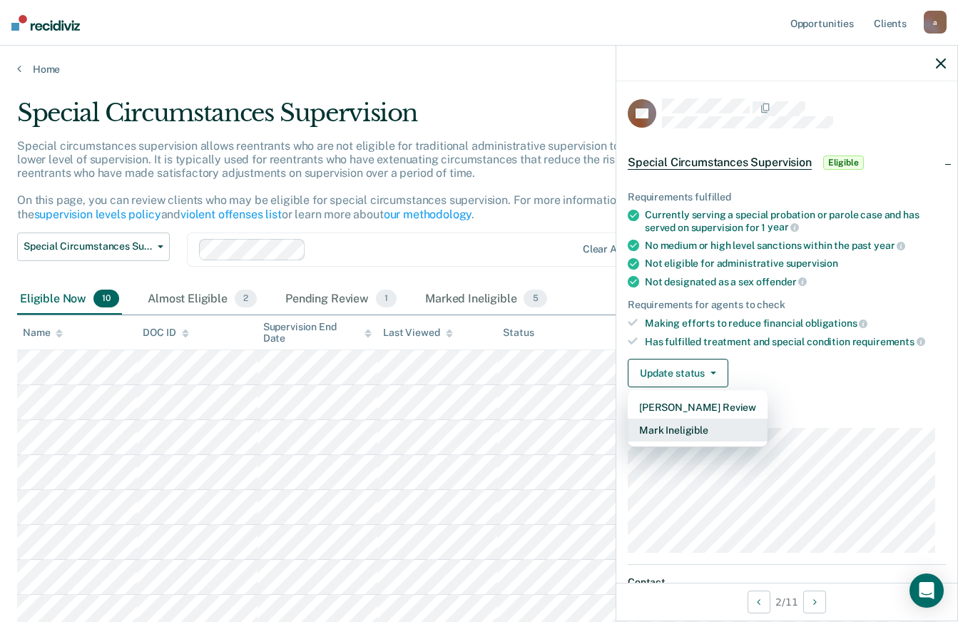
click at [718, 426] on button "Mark Ineligible" at bounding box center [698, 430] width 140 height 23
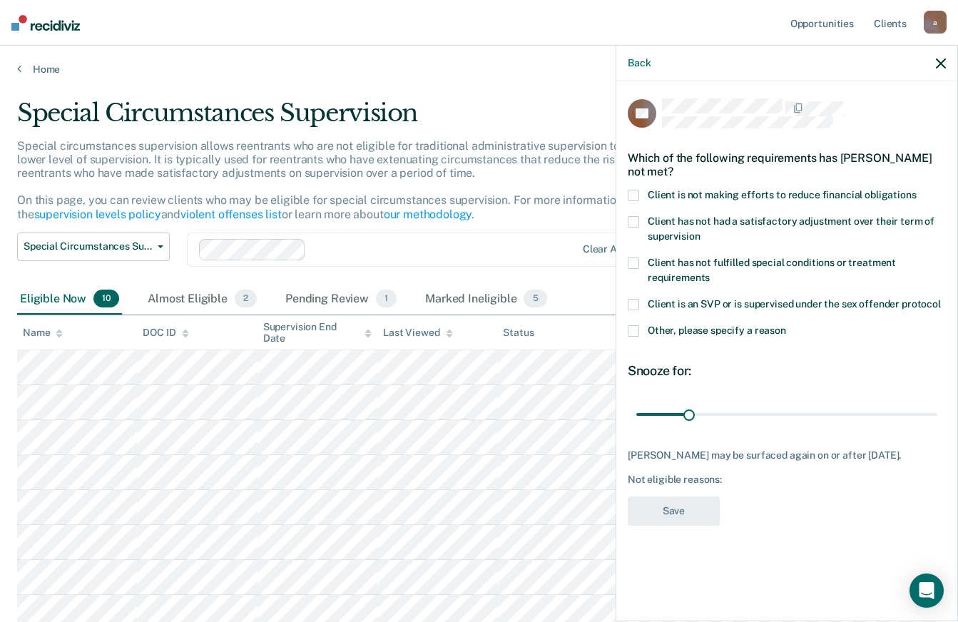
click at [802, 218] on span "Client has not had a satisfactory adjustment over their term of supervision" at bounding box center [791, 228] width 287 height 26
click at [700, 231] on input "Client has not had a satisfactory adjustment over their term of supervision" at bounding box center [700, 231] width 0 height 0
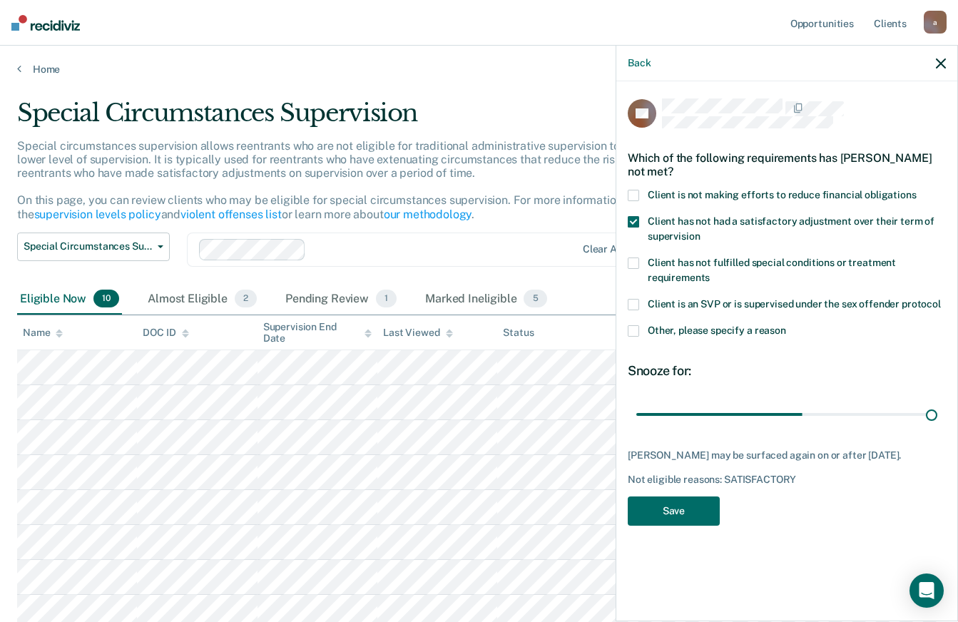
drag, startPoint x: 688, startPoint y: 410, endPoint x: 968, endPoint y: 431, distance: 281.1
type input "180"
click at [937, 427] on input "range" at bounding box center [786, 414] width 301 height 25
click at [691, 510] on button "Save" at bounding box center [674, 510] width 92 height 29
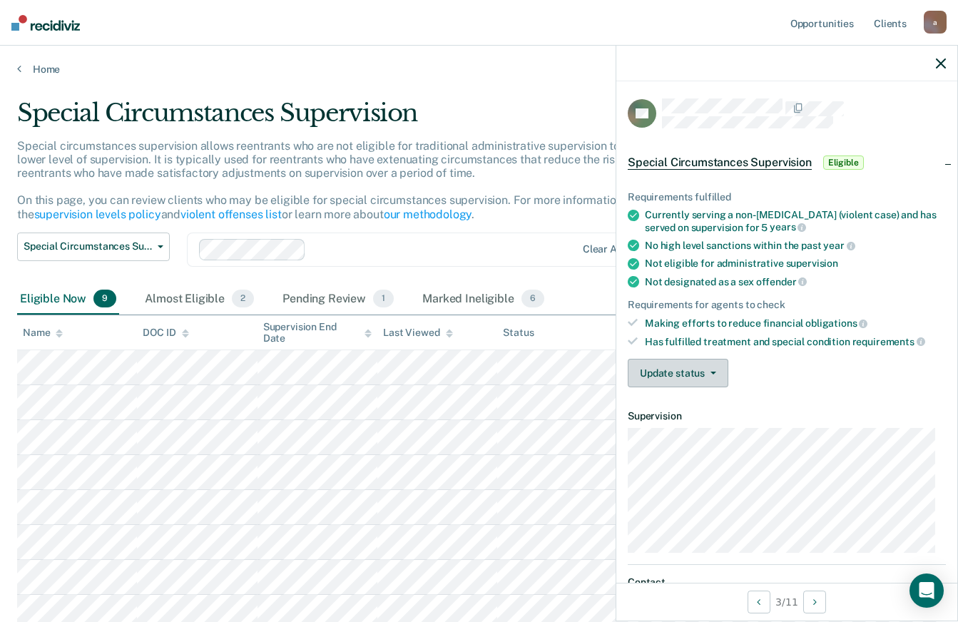
click at [711, 372] on icon "button" at bounding box center [713, 373] width 6 height 3
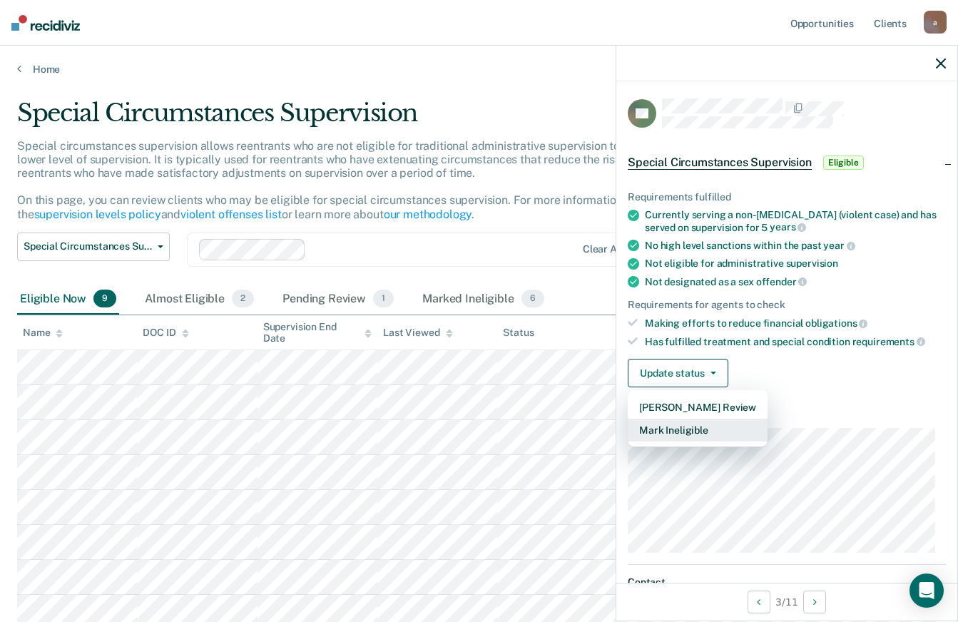
click at [693, 423] on button "Mark Ineligible" at bounding box center [698, 430] width 140 height 23
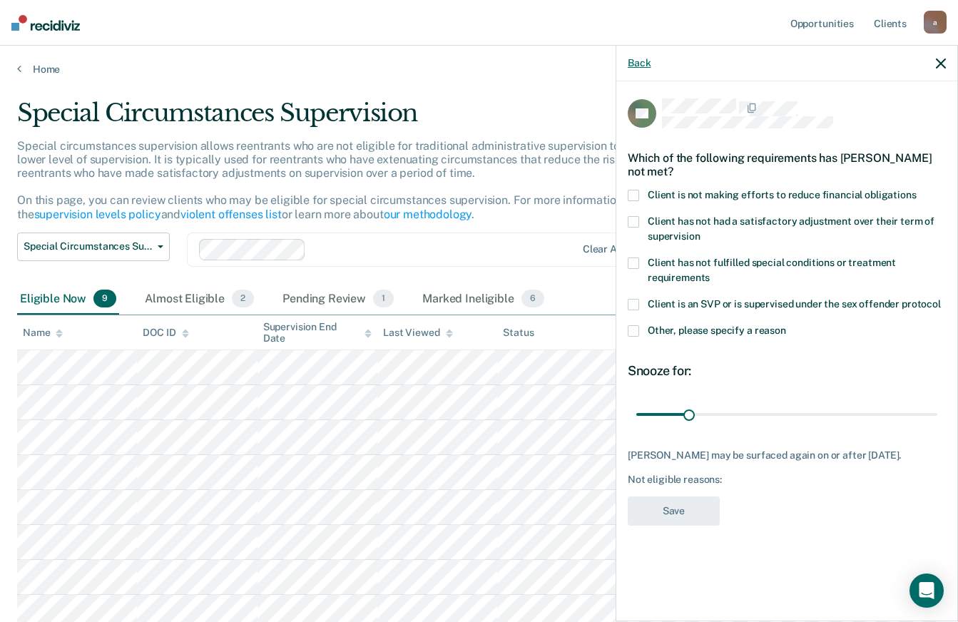
click at [638, 66] on button "Back" at bounding box center [639, 63] width 23 height 12
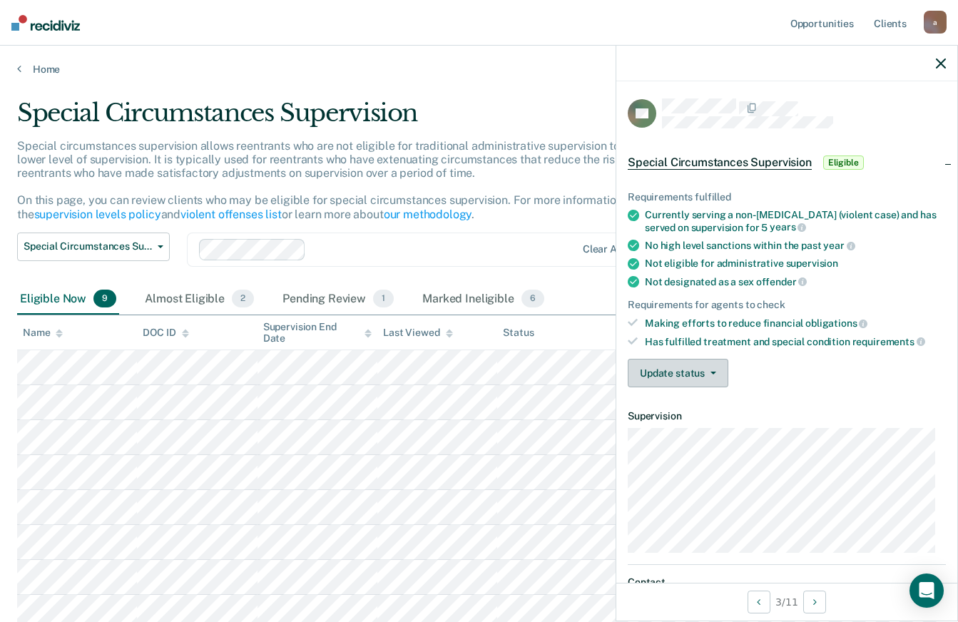
click at [701, 359] on button "Update status" at bounding box center [678, 373] width 101 height 29
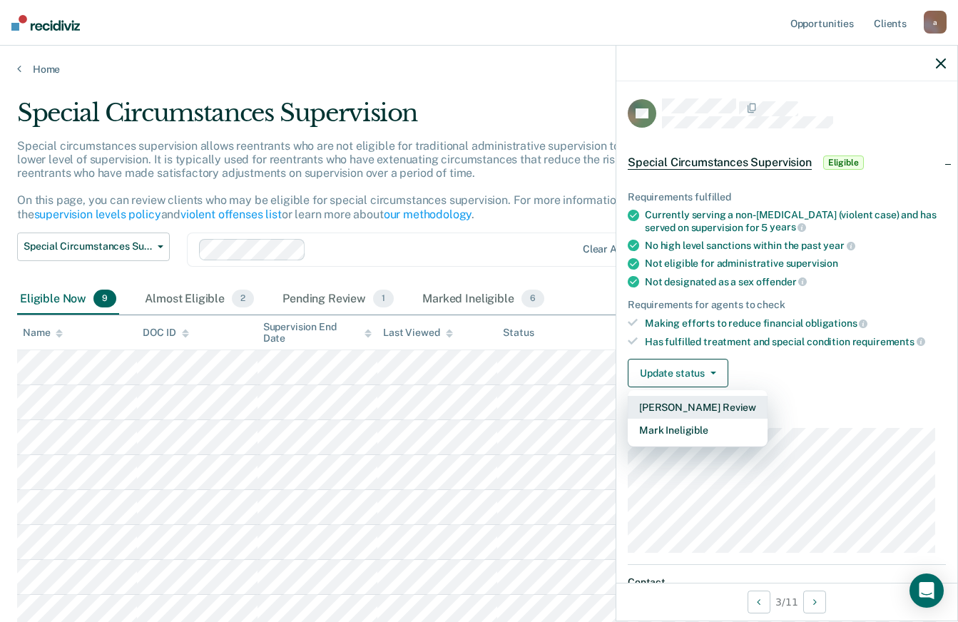
click at [725, 411] on button "[PERSON_NAME] Review" at bounding box center [698, 407] width 140 height 23
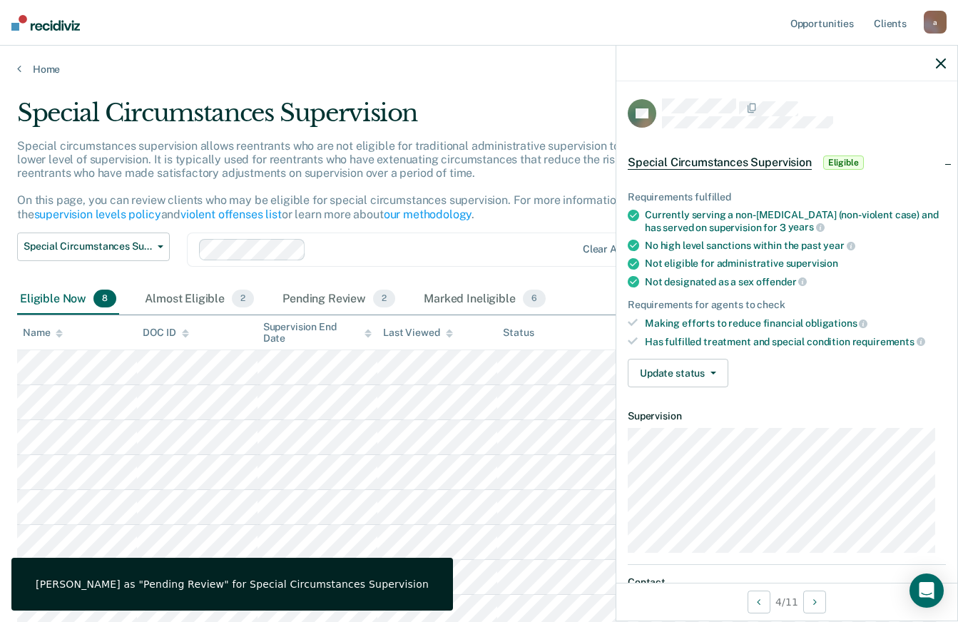
click at [710, 387] on div "Requirements fulfilled Currently serving a non-[MEDICAL_DATA] (non-violent case…" at bounding box center [786, 283] width 341 height 230
click at [705, 366] on button "Update status" at bounding box center [678, 373] width 101 height 29
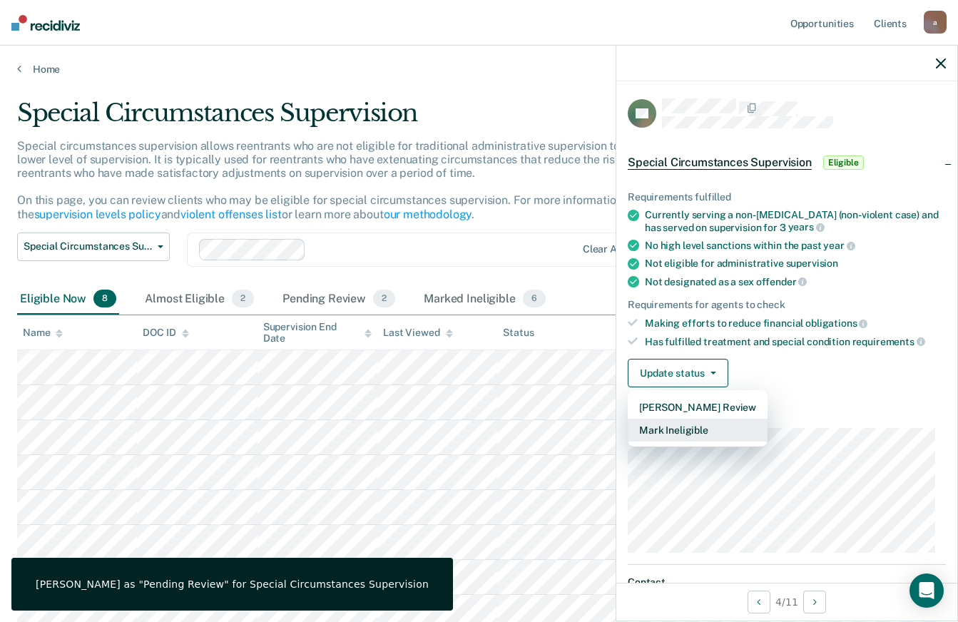
click at [720, 426] on button "Mark Ineligible" at bounding box center [698, 430] width 140 height 23
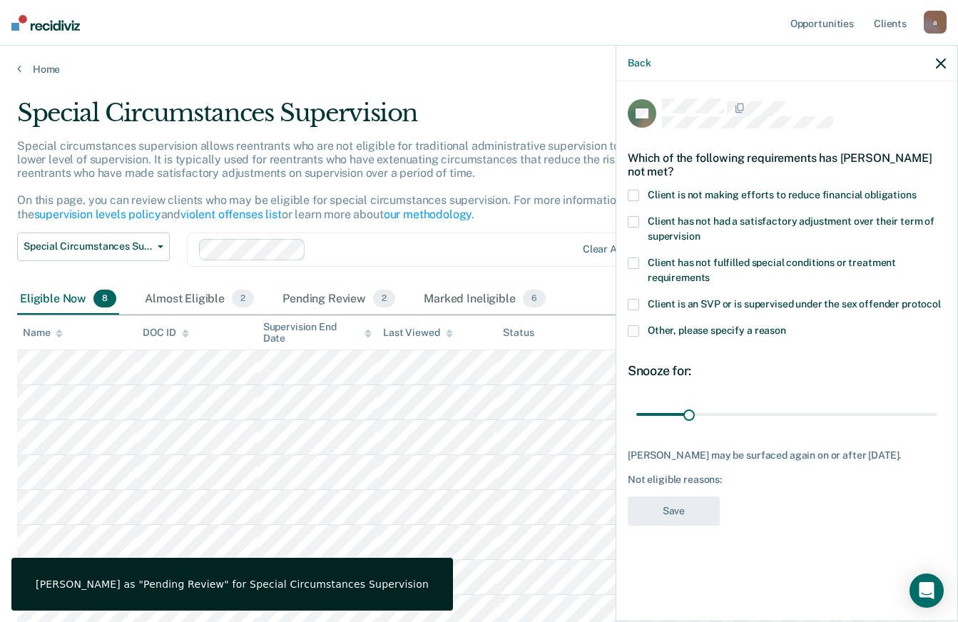
click at [679, 325] on span "Other, please specify a reason" at bounding box center [717, 330] width 138 height 11
click at [786, 325] on input "Other, please specify a reason" at bounding box center [786, 325] width 0 height 0
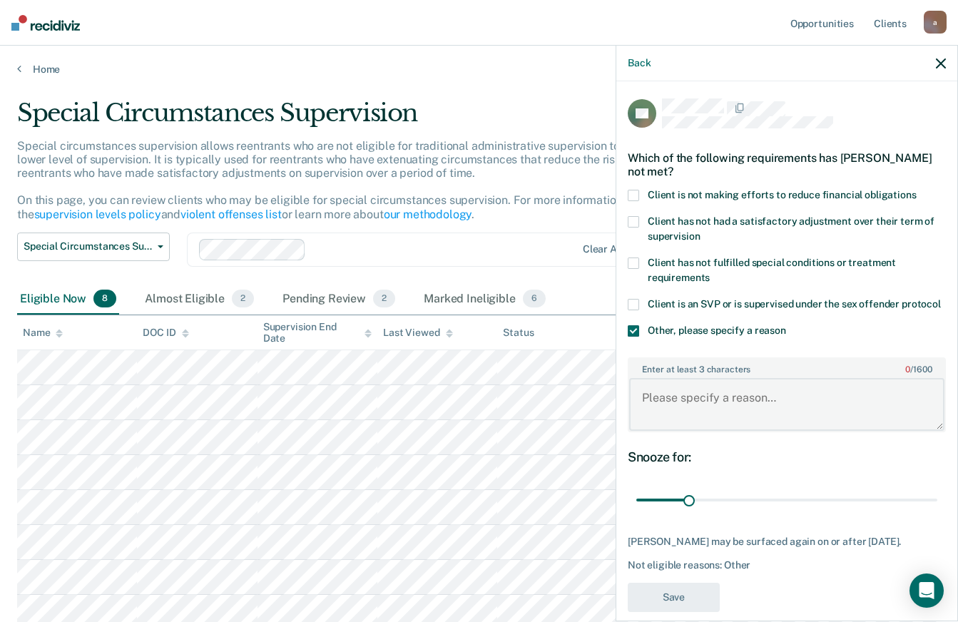
click at [709, 402] on textarea "Enter at least 3 characters 0 / 1600" at bounding box center [786, 404] width 315 height 53
type textarea "n"
click at [627, 258] on div "GY Which of the following requirements has [PERSON_NAME] not met? Client is not…" at bounding box center [786, 349] width 341 height 537
click at [626, 258] on div "GY Which of the following requirements has [PERSON_NAME] not met? Client is not…" at bounding box center [786, 349] width 341 height 537
click at [631, 258] on span at bounding box center [633, 263] width 11 height 11
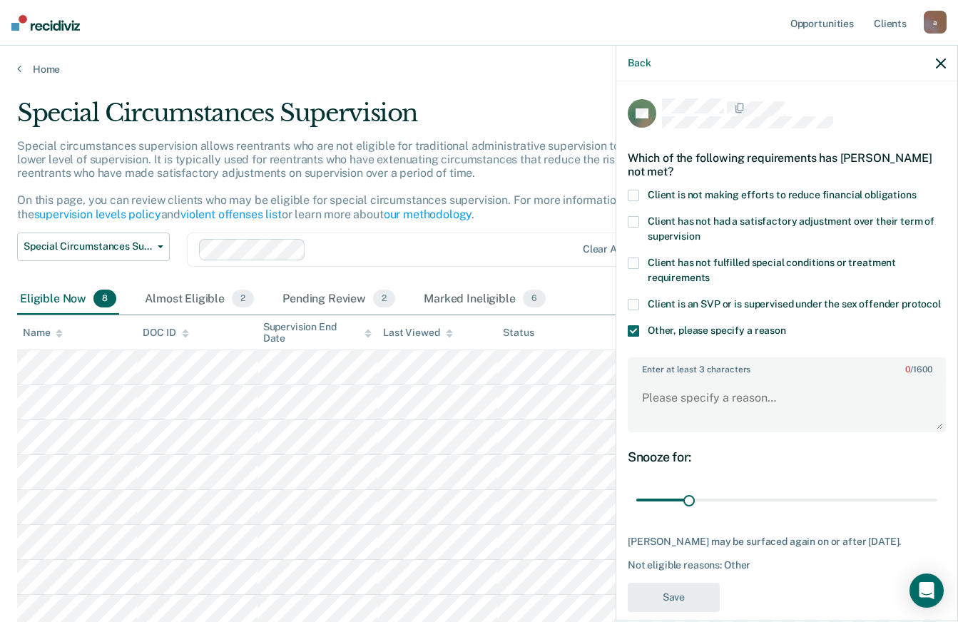
click at [710, 272] on input "Client has not fulfilled special conditions or treatment requirements" at bounding box center [710, 272] width 0 height 0
click at [631, 337] on span at bounding box center [633, 330] width 11 height 11
click at [786, 325] on input "Other, please specify a reason" at bounding box center [786, 325] width 0 height 0
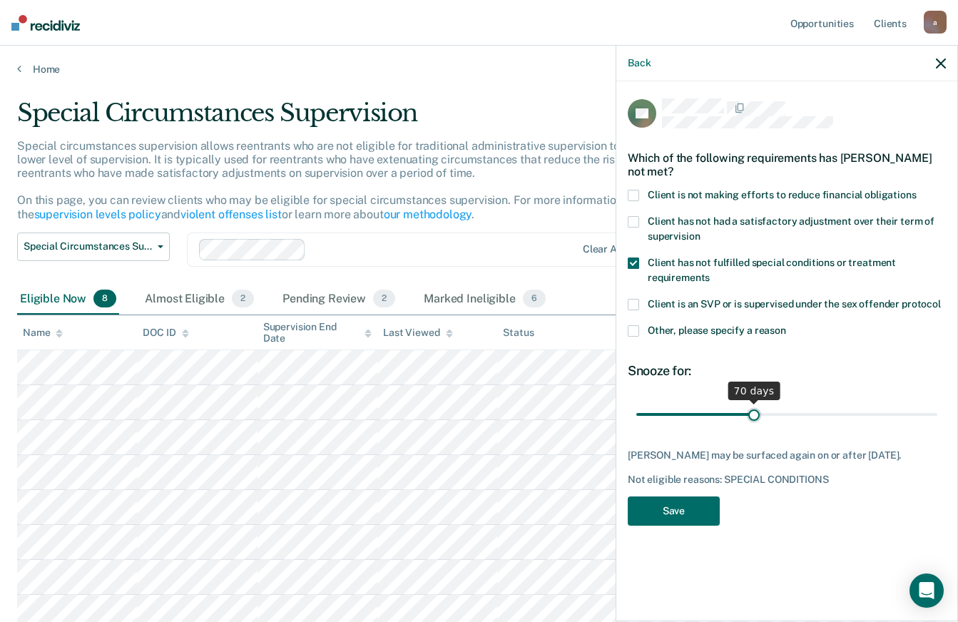
drag, startPoint x: 691, startPoint y: 397, endPoint x: 754, endPoint y: 485, distance: 108.5
type input "70"
click at [754, 427] on input "range" at bounding box center [786, 414] width 301 height 25
click at [688, 499] on button "Save" at bounding box center [674, 510] width 92 height 29
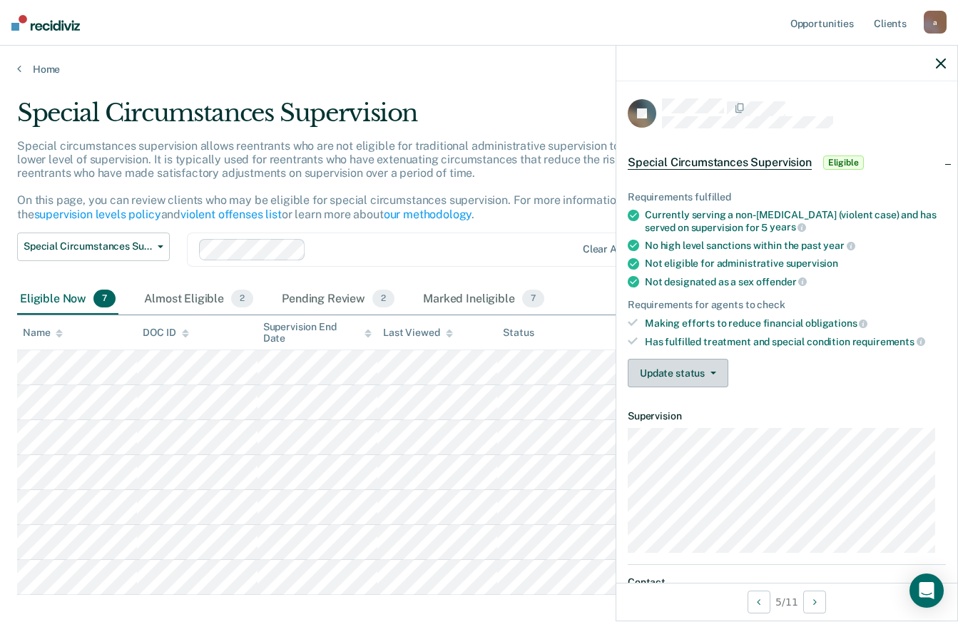
click at [716, 368] on button "Update status" at bounding box center [678, 373] width 101 height 29
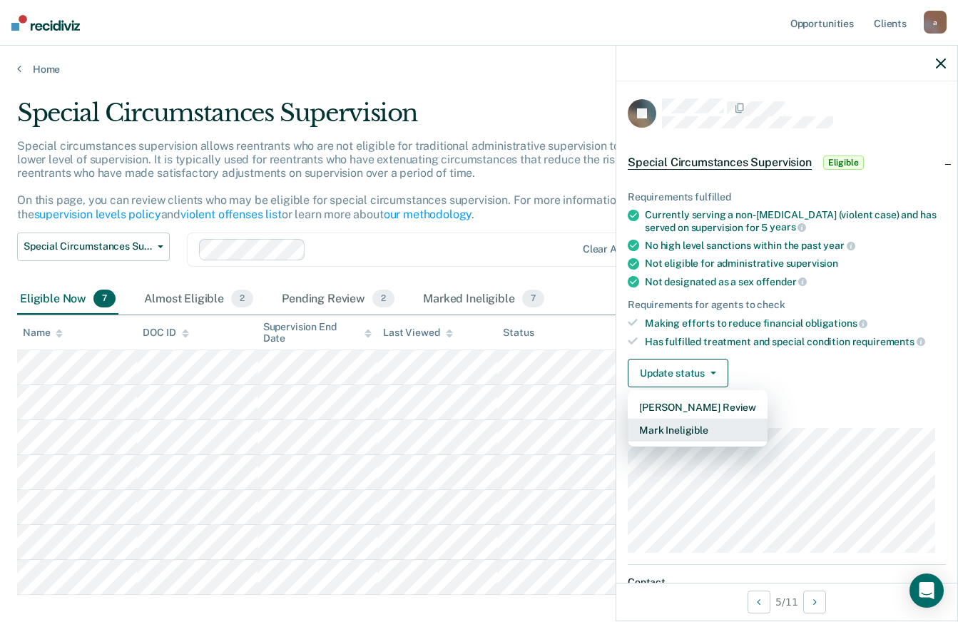
click at [720, 431] on button "Mark Ineligible" at bounding box center [698, 430] width 140 height 23
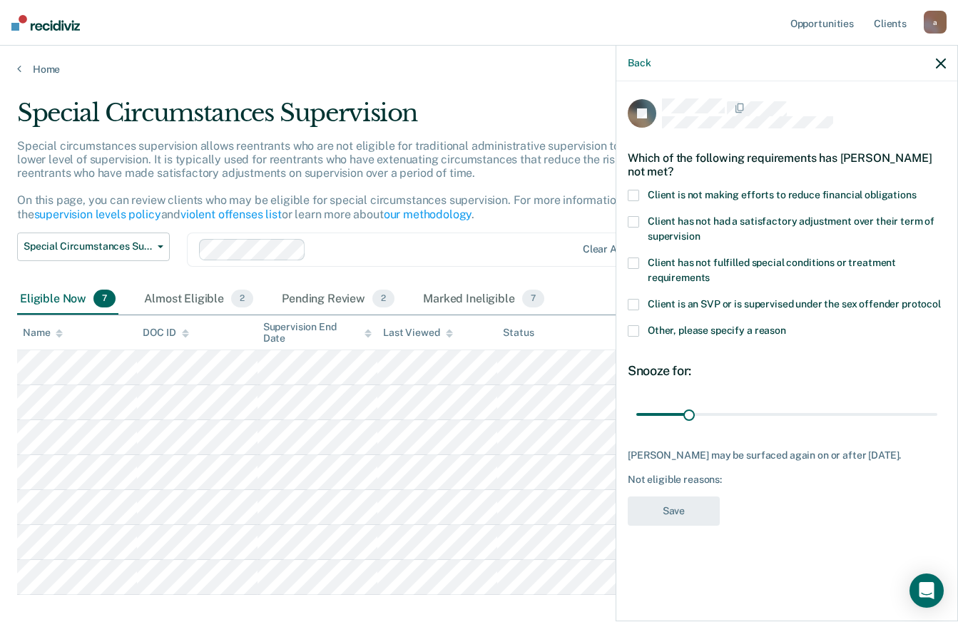
click at [628, 268] on label "Client has not fulfilled special conditions or treatment requirements" at bounding box center [787, 273] width 318 height 30
click at [710, 272] on input "Client has not fulfilled special conditions or treatment requirements" at bounding box center [710, 272] width 0 height 0
click at [681, 509] on button "Save" at bounding box center [674, 510] width 92 height 29
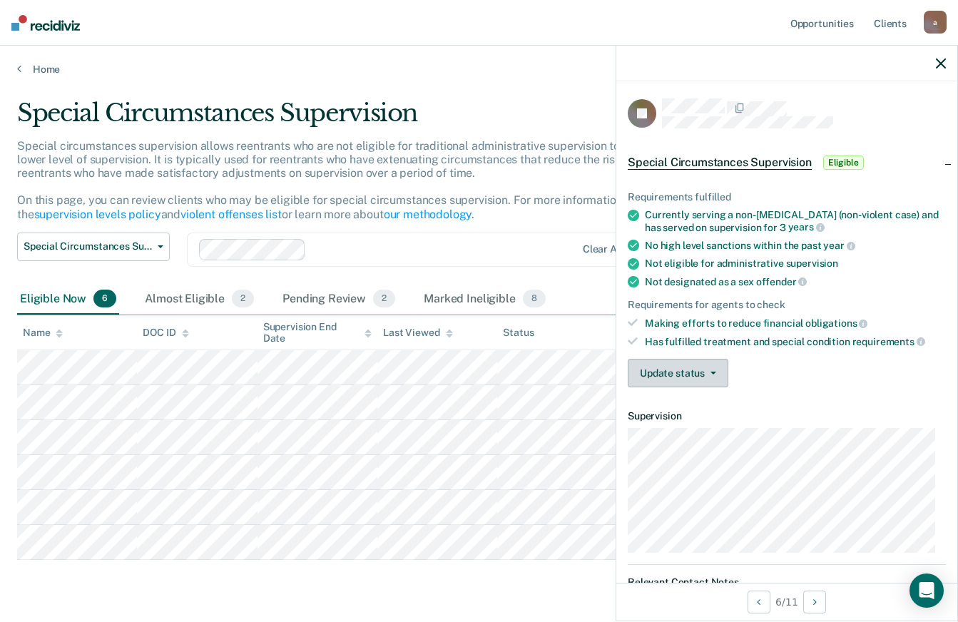
click at [706, 360] on button "Update status" at bounding box center [678, 373] width 101 height 29
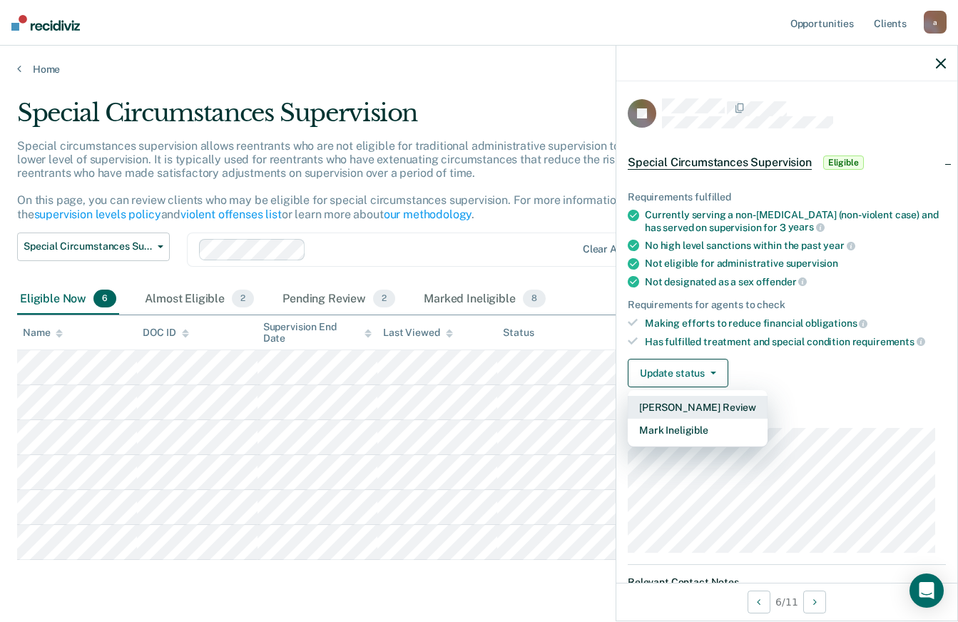
click at [730, 410] on button "[PERSON_NAME] Review" at bounding box center [698, 407] width 140 height 23
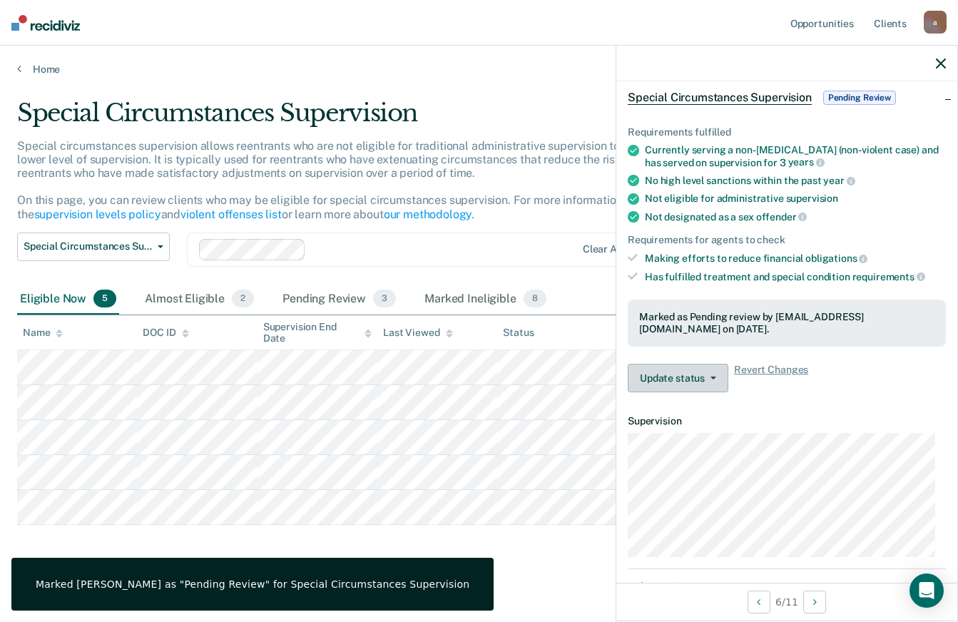
scroll to position [134, 0]
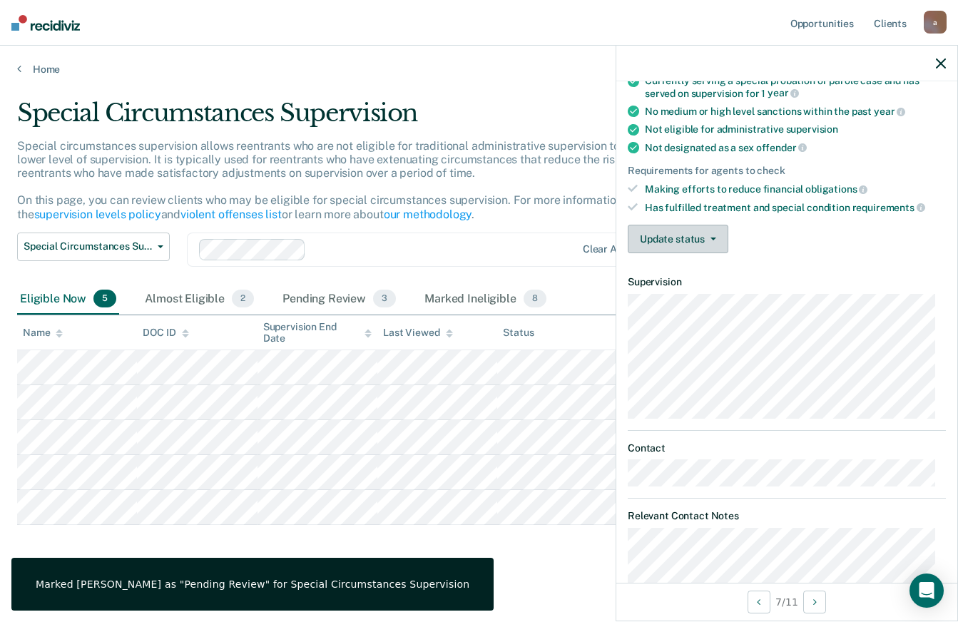
click at [714, 239] on icon "button" at bounding box center [713, 239] width 6 height 3
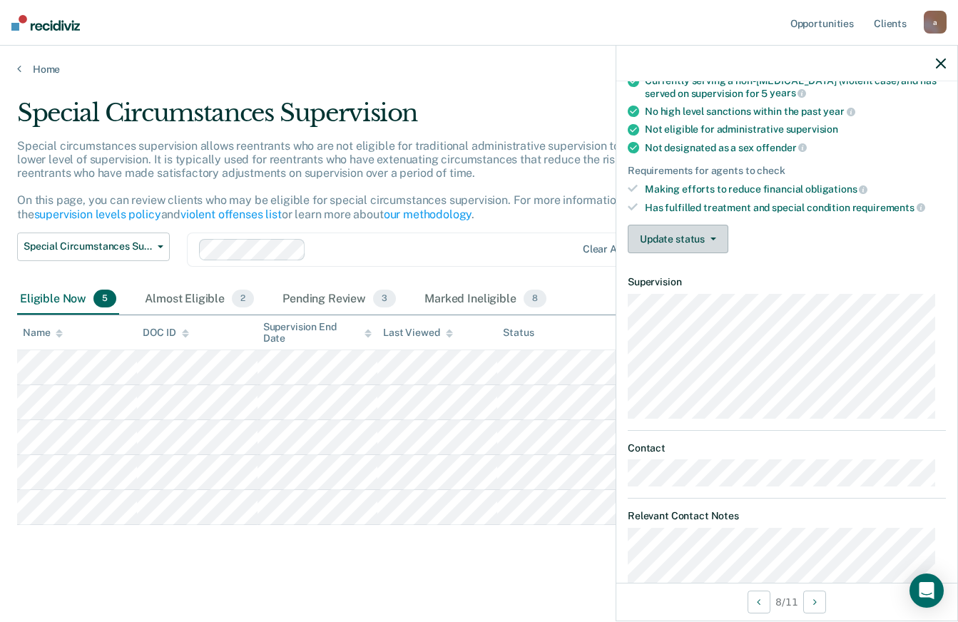
click at [699, 235] on button "Update status" at bounding box center [678, 239] width 101 height 29
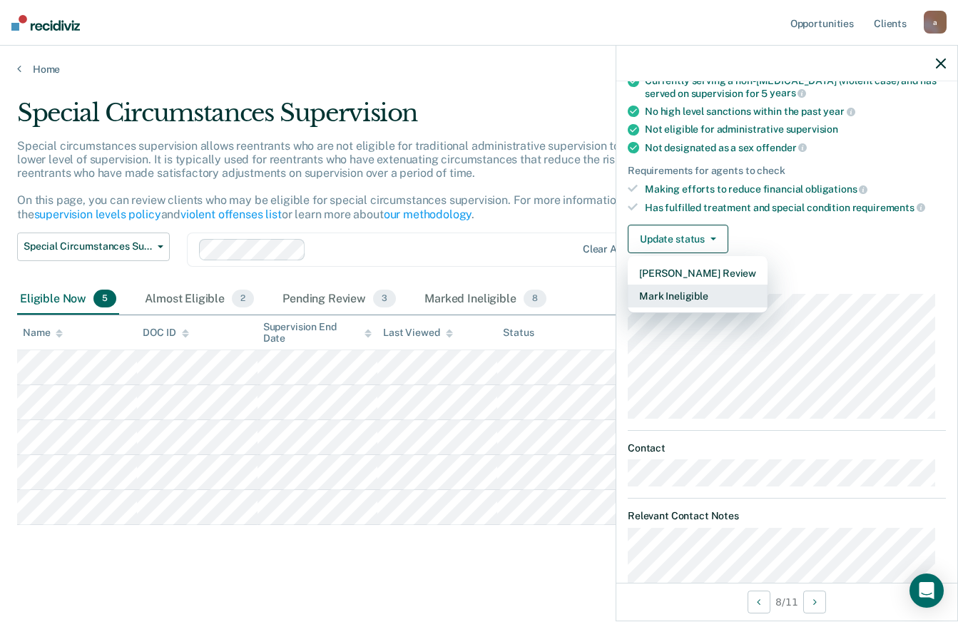
click at [717, 295] on button "Mark Ineligible" at bounding box center [698, 296] width 140 height 23
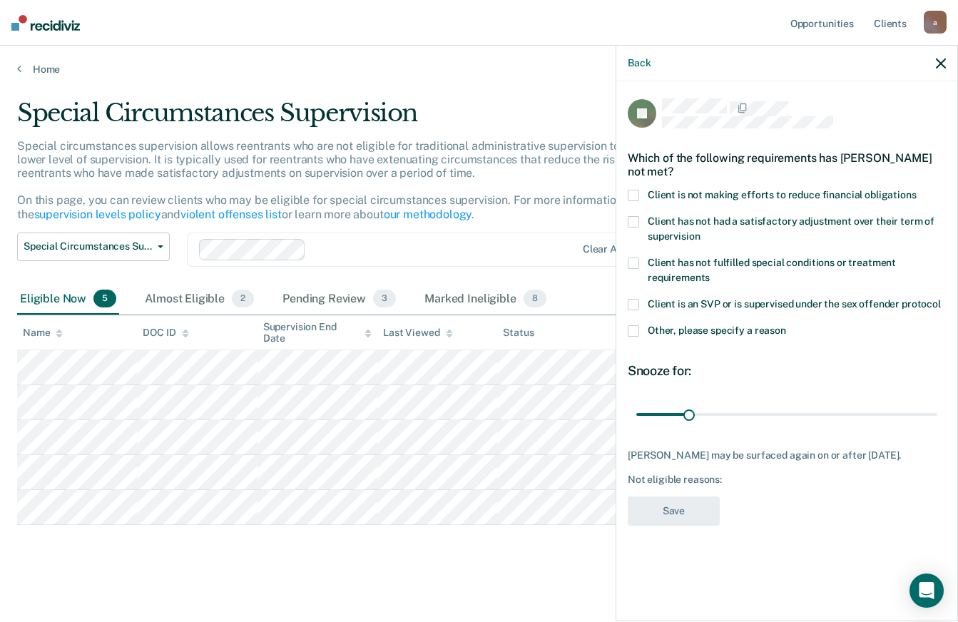
click at [638, 193] on span at bounding box center [633, 195] width 11 height 11
click at [917, 190] on input "Client is not making efforts to reduce financial obligations" at bounding box center [917, 190] width 0 height 0
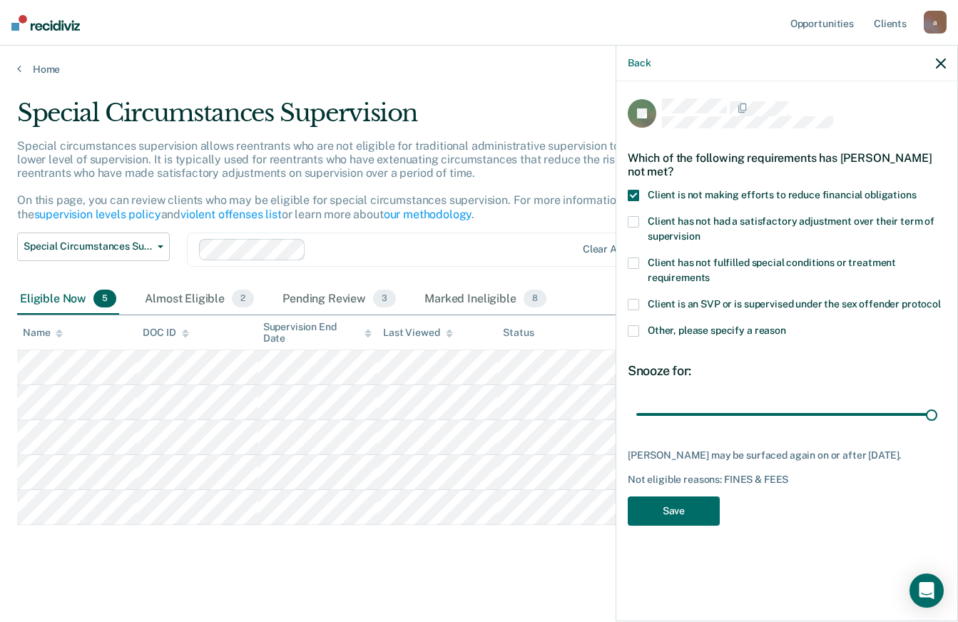
drag, startPoint x: 691, startPoint y: 414, endPoint x: 968, endPoint y: 420, distance: 277.5
type input "180"
click at [937, 420] on input "range" at bounding box center [786, 414] width 301 height 25
click at [696, 516] on button "Save" at bounding box center [674, 510] width 92 height 29
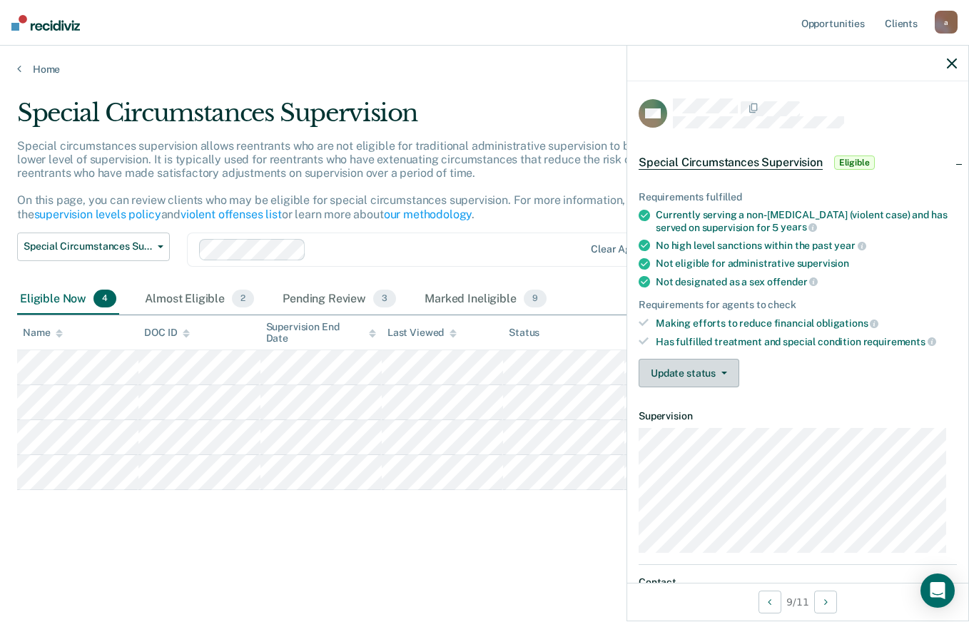
click at [709, 374] on button "Update status" at bounding box center [688, 373] width 101 height 29
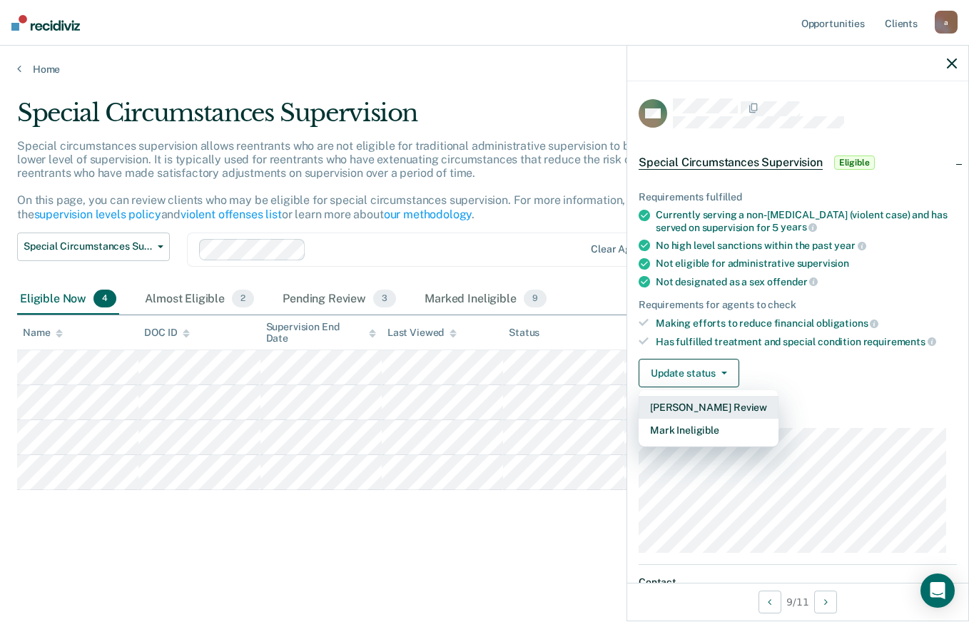
click at [738, 409] on button "[PERSON_NAME] Review" at bounding box center [708, 407] width 140 height 23
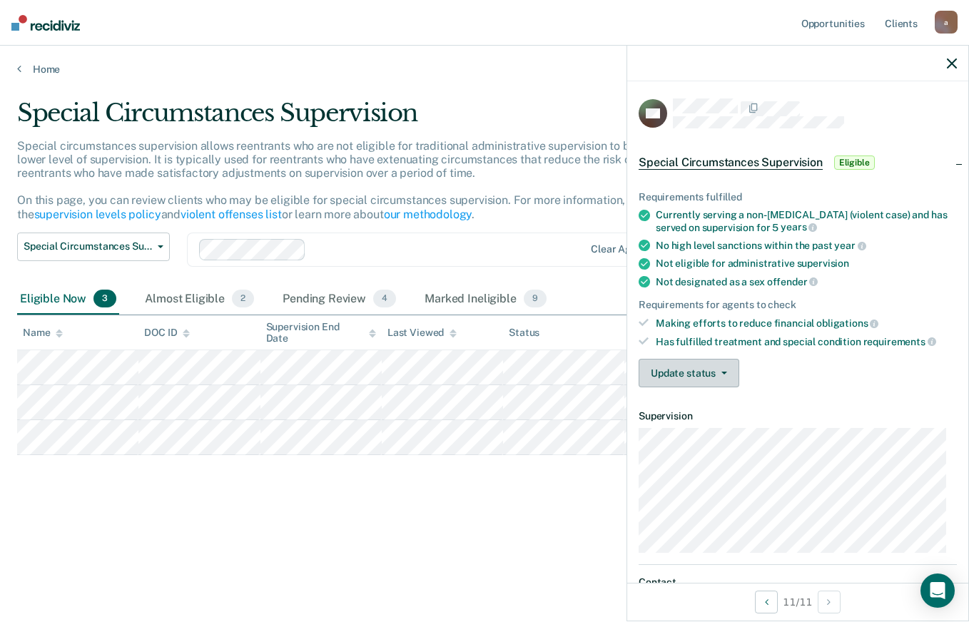
click at [712, 375] on button "Update status" at bounding box center [688, 373] width 101 height 29
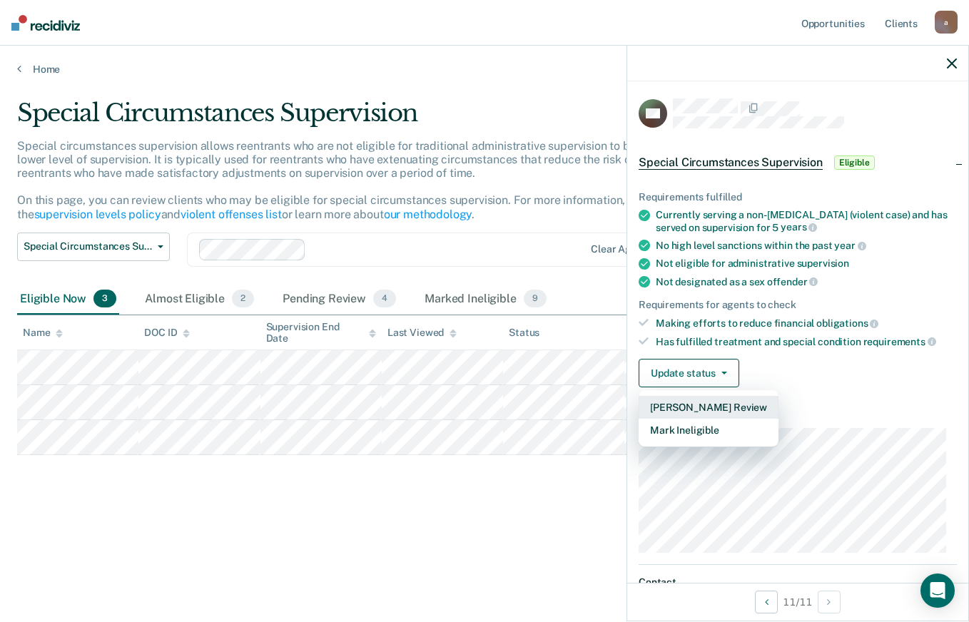
click at [740, 402] on button "[PERSON_NAME] Review" at bounding box center [708, 407] width 140 height 23
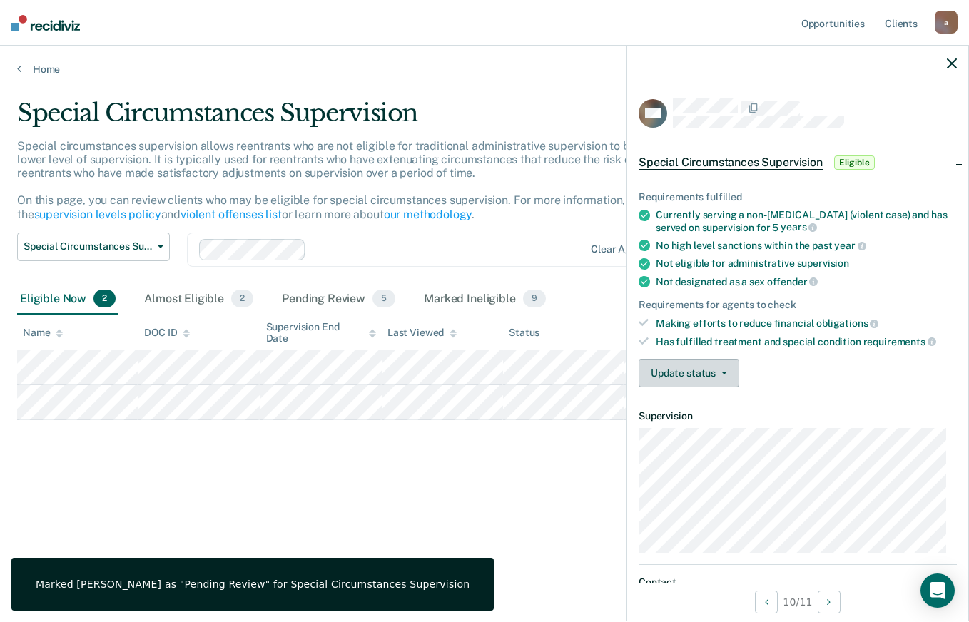
click at [712, 377] on button "Update status" at bounding box center [688, 373] width 101 height 29
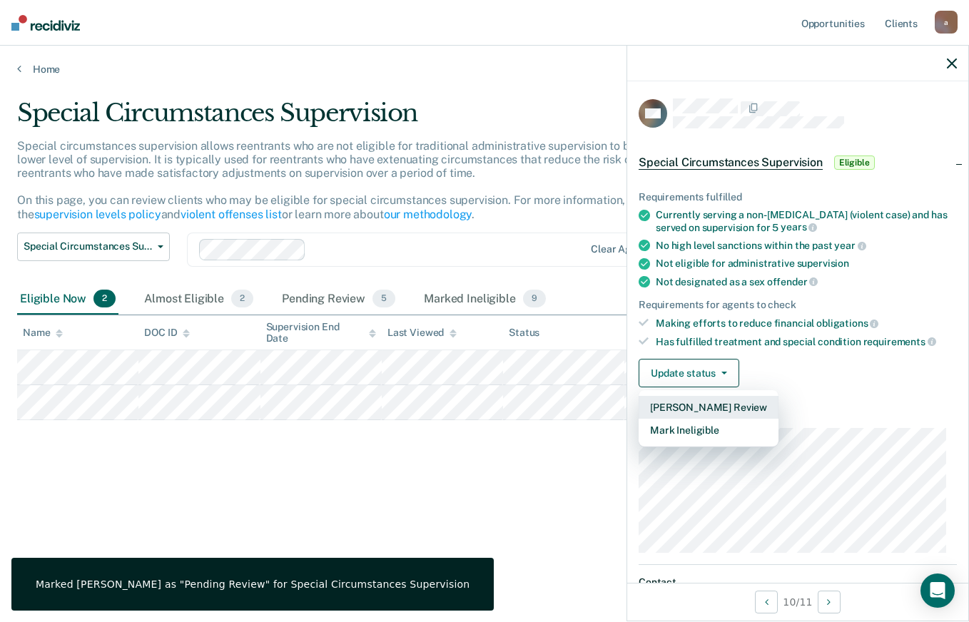
click at [730, 397] on button "[PERSON_NAME] Review" at bounding box center [708, 407] width 140 height 23
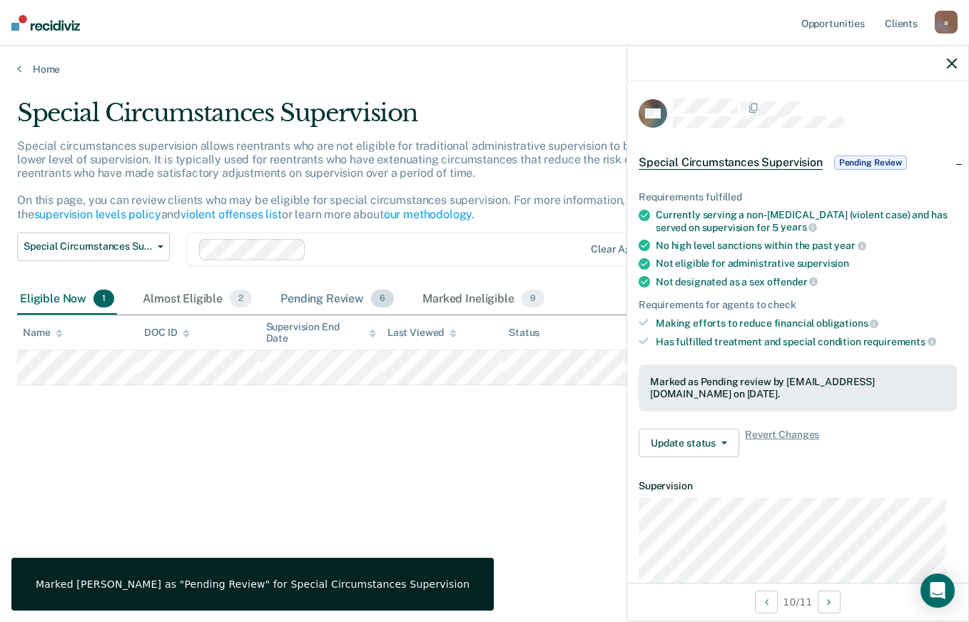
click at [326, 286] on div "Pending Review 6" at bounding box center [336, 299] width 119 height 31
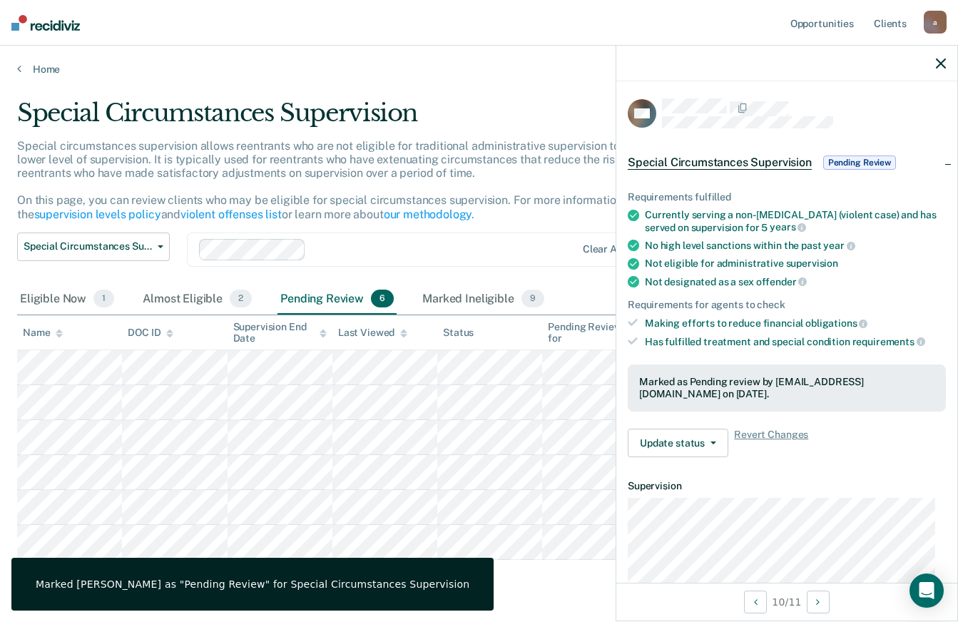
click at [935, 67] on div at bounding box center [786, 64] width 341 height 36
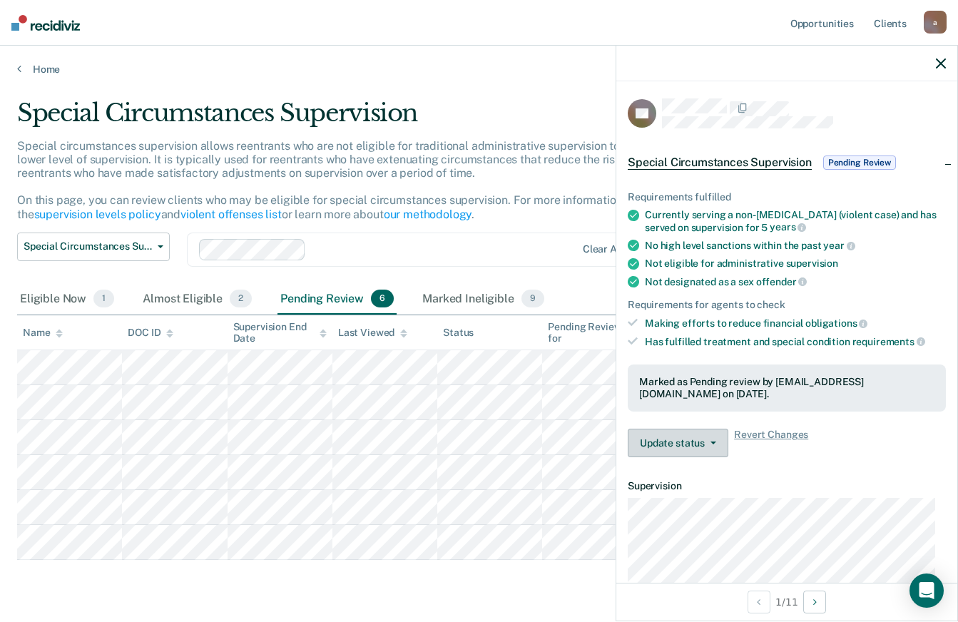
click at [709, 449] on button "Update status" at bounding box center [678, 443] width 101 height 29
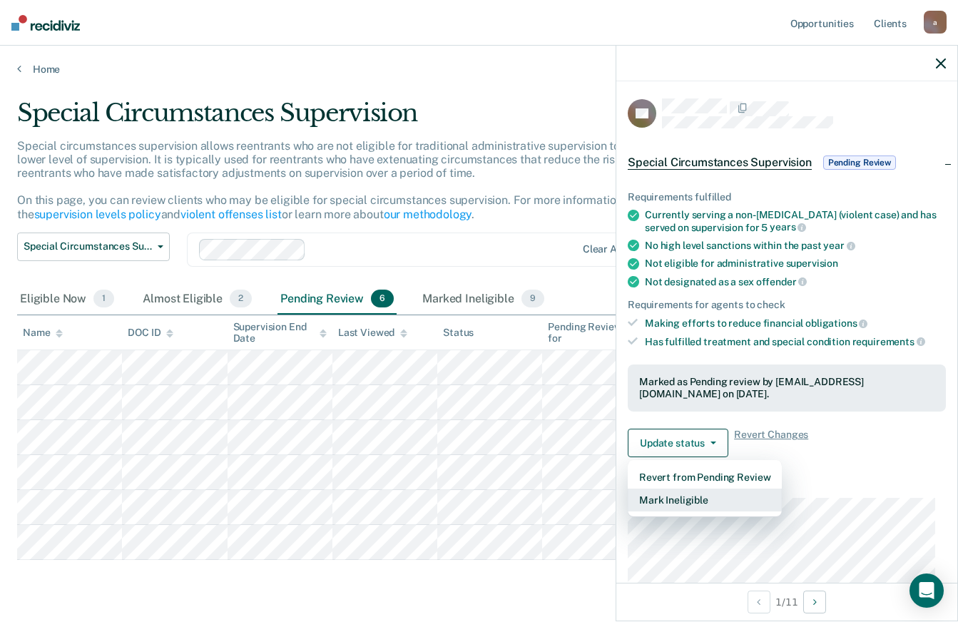
click at [725, 502] on button "Mark Ineligible" at bounding box center [705, 500] width 154 height 23
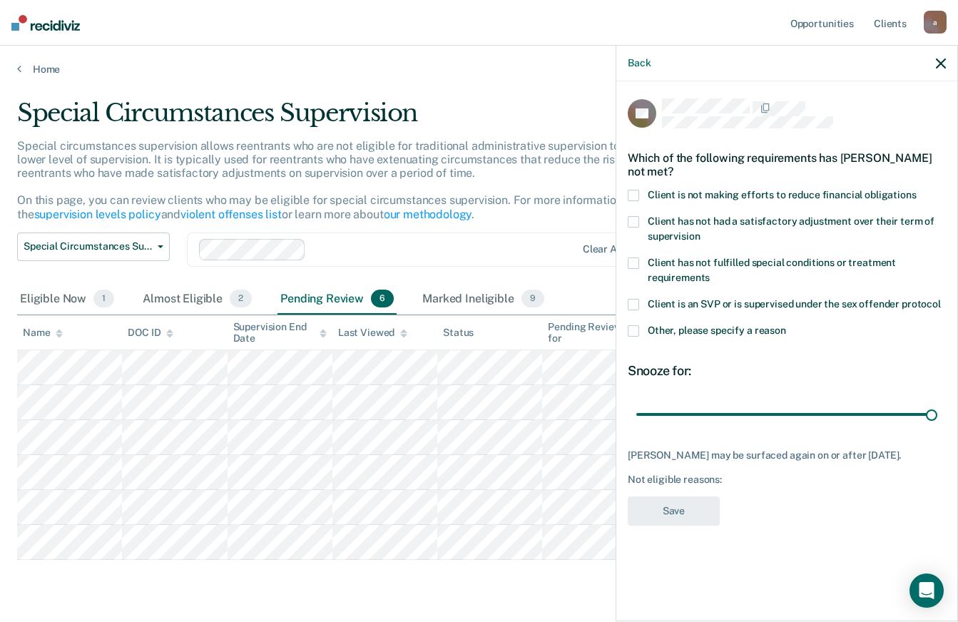
drag, startPoint x: 712, startPoint y: 410, endPoint x: 968, endPoint y: 418, distance: 256.2
click at [937, 418] on input "range" at bounding box center [786, 414] width 301 height 25
click at [636, 322] on div "Client is an SVP or is supervised under the sex offender protocol" at bounding box center [787, 312] width 318 height 26
click at [631, 332] on span at bounding box center [633, 330] width 11 height 11
click at [786, 325] on input "Other, please specify a reason" at bounding box center [786, 325] width 0 height 0
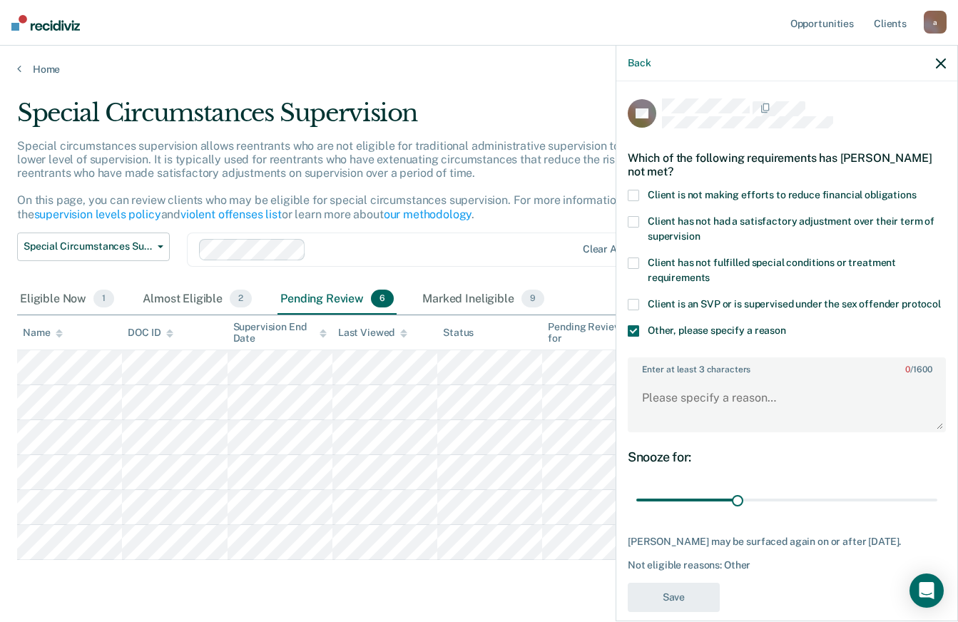
drag, startPoint x: 877, startPoint y: 510, endPoint x: 733, endPoint y: 541, distance: 147.5
type input "60"
click at [733, 513] on input "range" at bounding box center [786, 500] width 301 height 25
click at [751, 431] on textarea "Enter at least 3 characters 0 / 1600" at bounding box center [786, 404] width 315 height 53
click at [929, 61] on div "Back" at bounding box center [786, 64] width 341 height 36
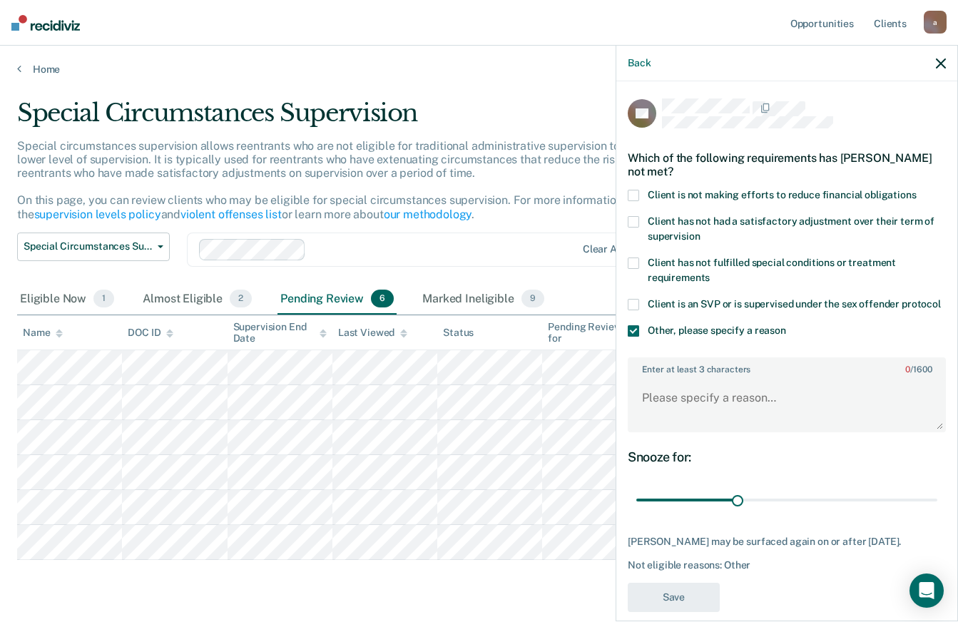
click at [942, 64] on icon "button" at bounding box center [941, 63] width 10 height 10
